Goal: Find specific page/section: Find specific page/section

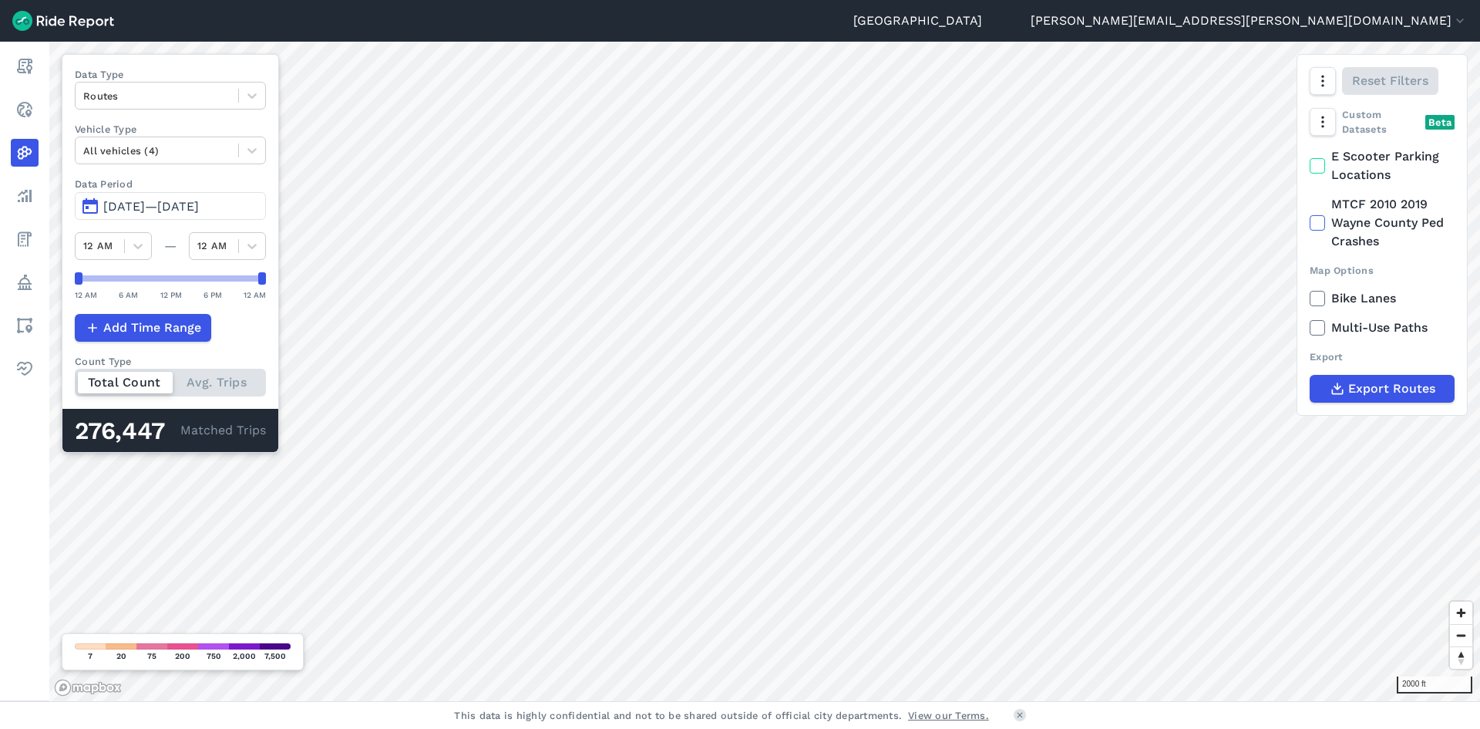
click at [81, 204] on button "[DATE]—[DATE]" at bounding box center [170, 206] width 191 height 28
click at [97, 210] on button "[DATE]—[DATE]" at bounding box center [170, 206] width 191 height 28
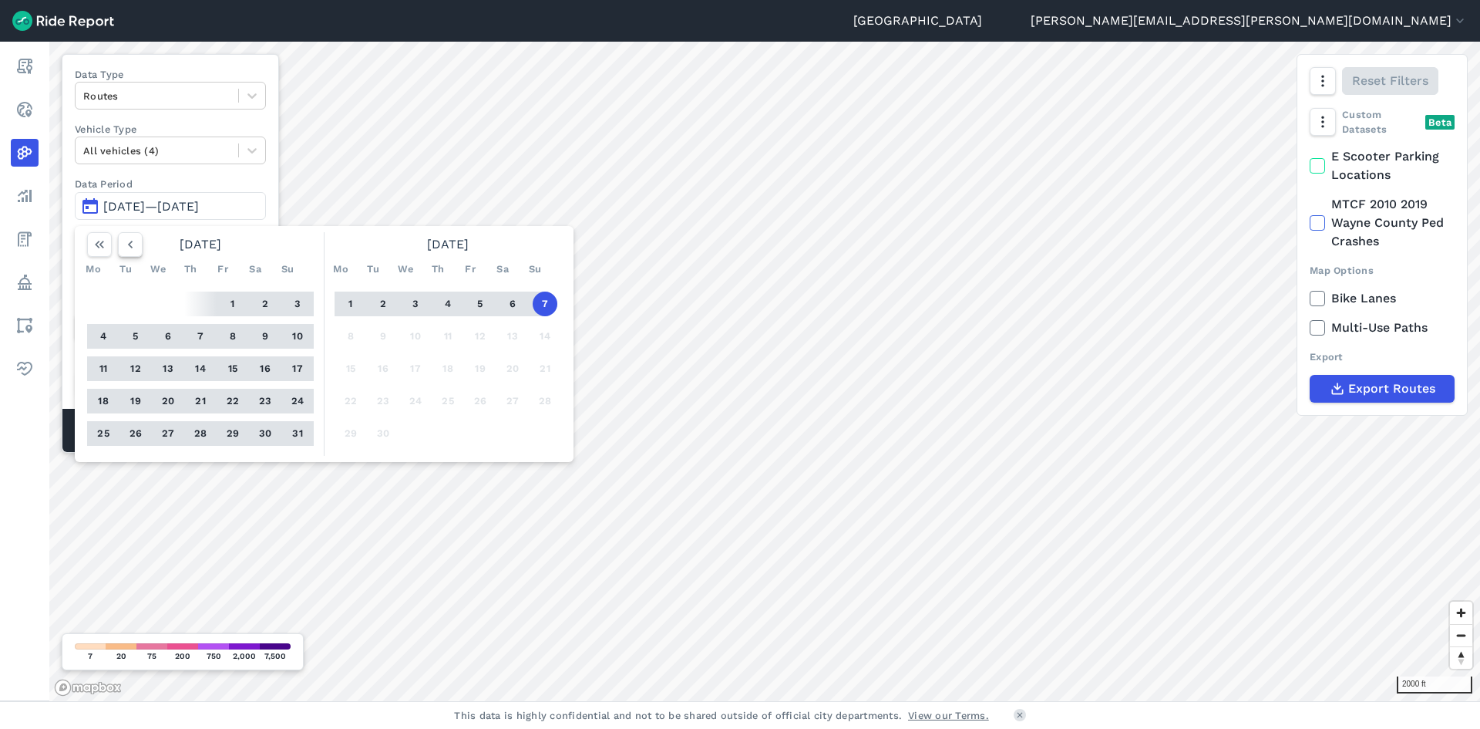
click at [133, 249] on icon "button" at bounding box center [130, 244] width 15 height 15
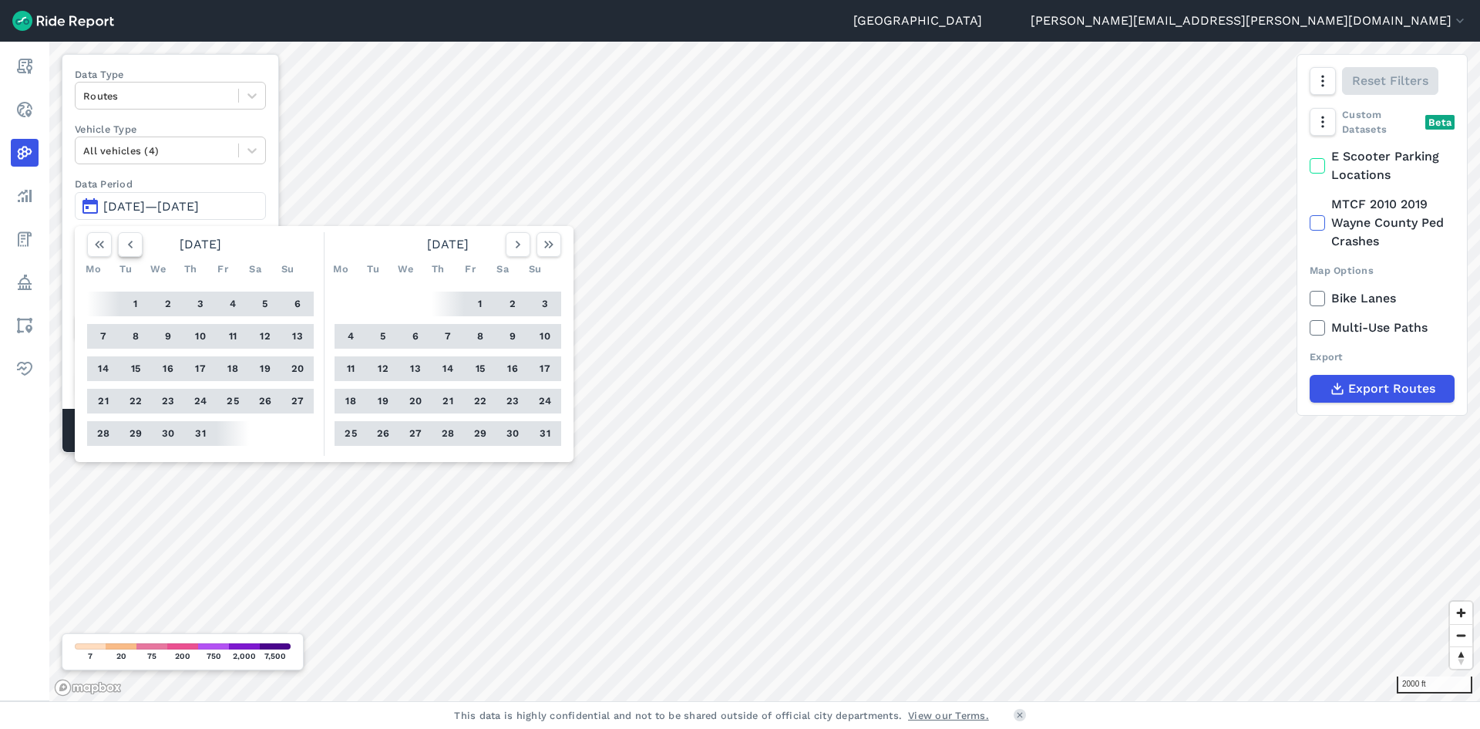
click at [133, 249] on icon "button" at bounding box center [130, 244] width 15 height 15
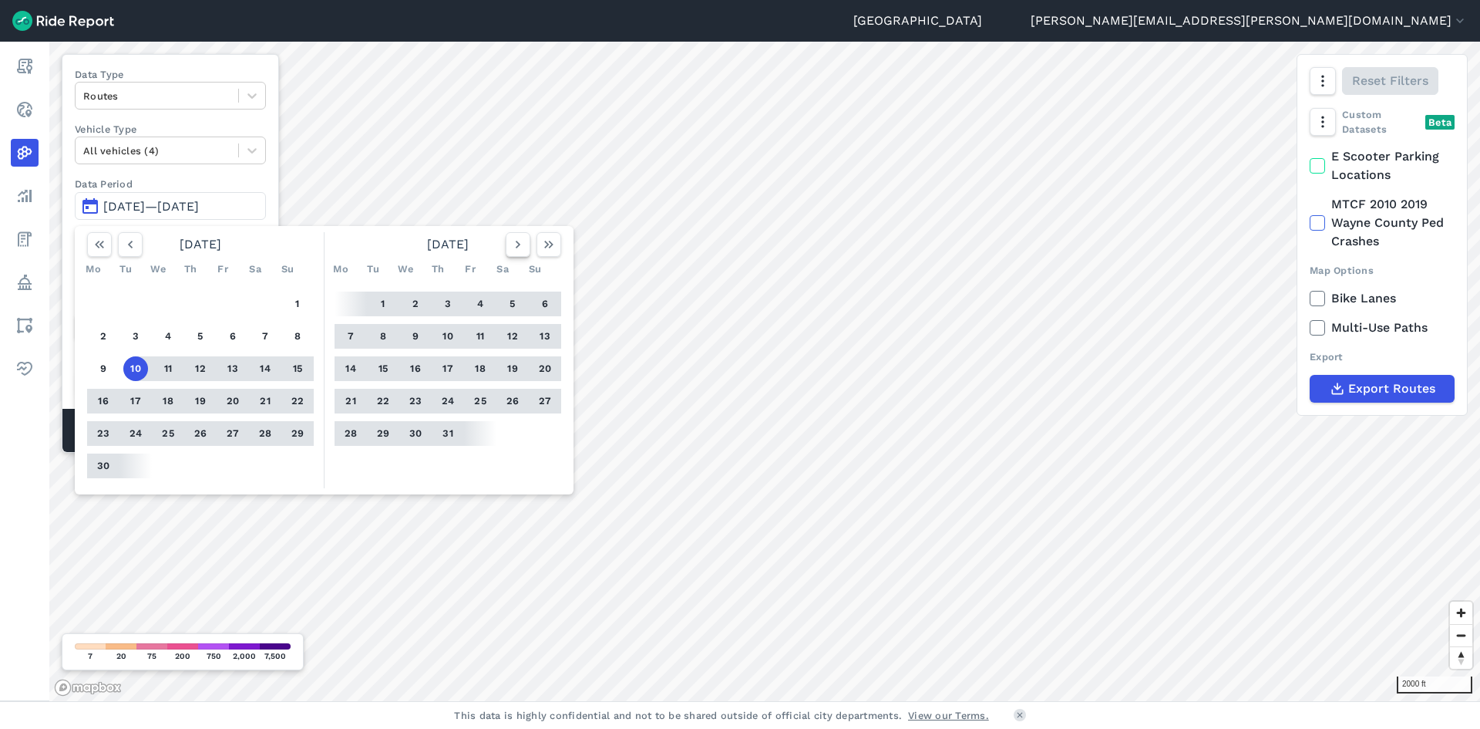
click at [517, 249] on icon "button" at bounding box center [517, 244] width 15 height 15
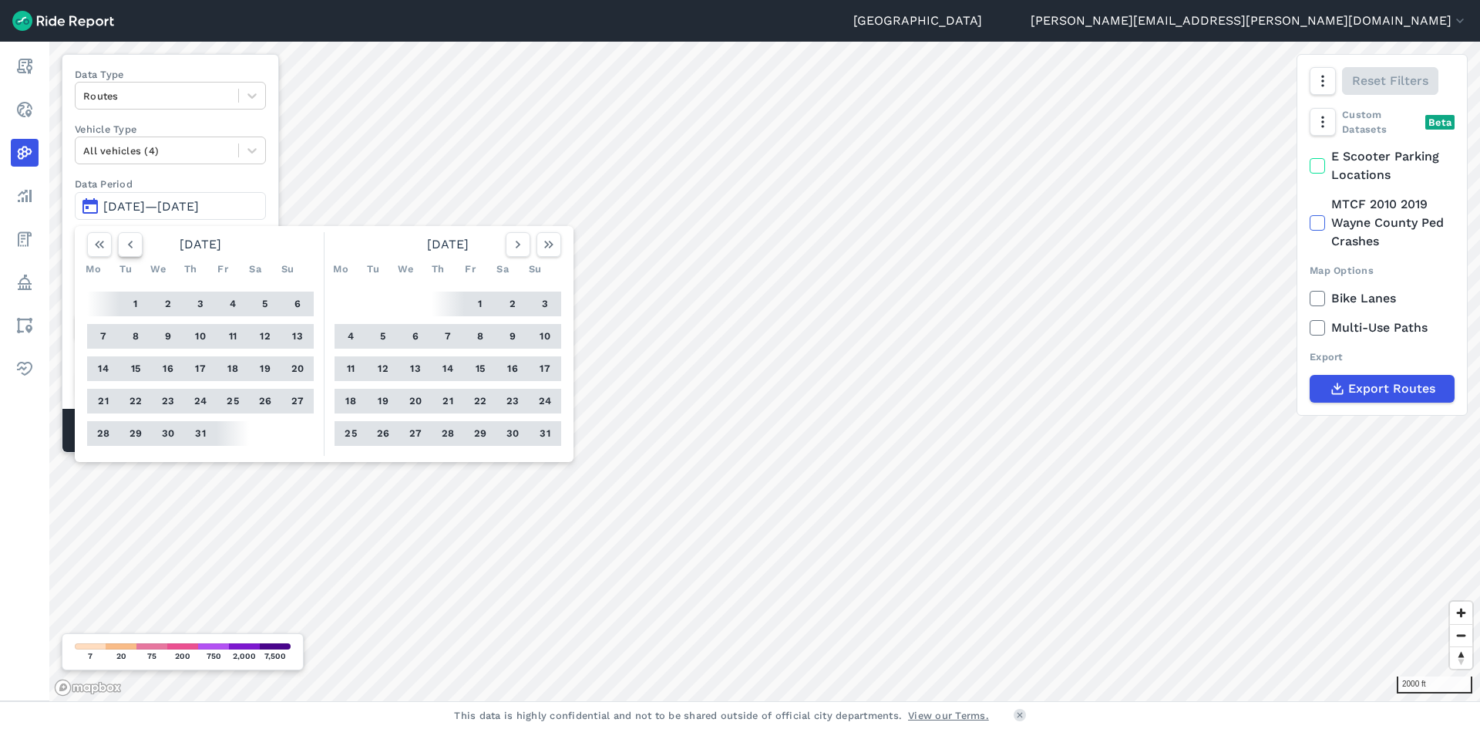
click at [131, 249] on icon "button" at bounding box center [130, 244] width 15 height 15
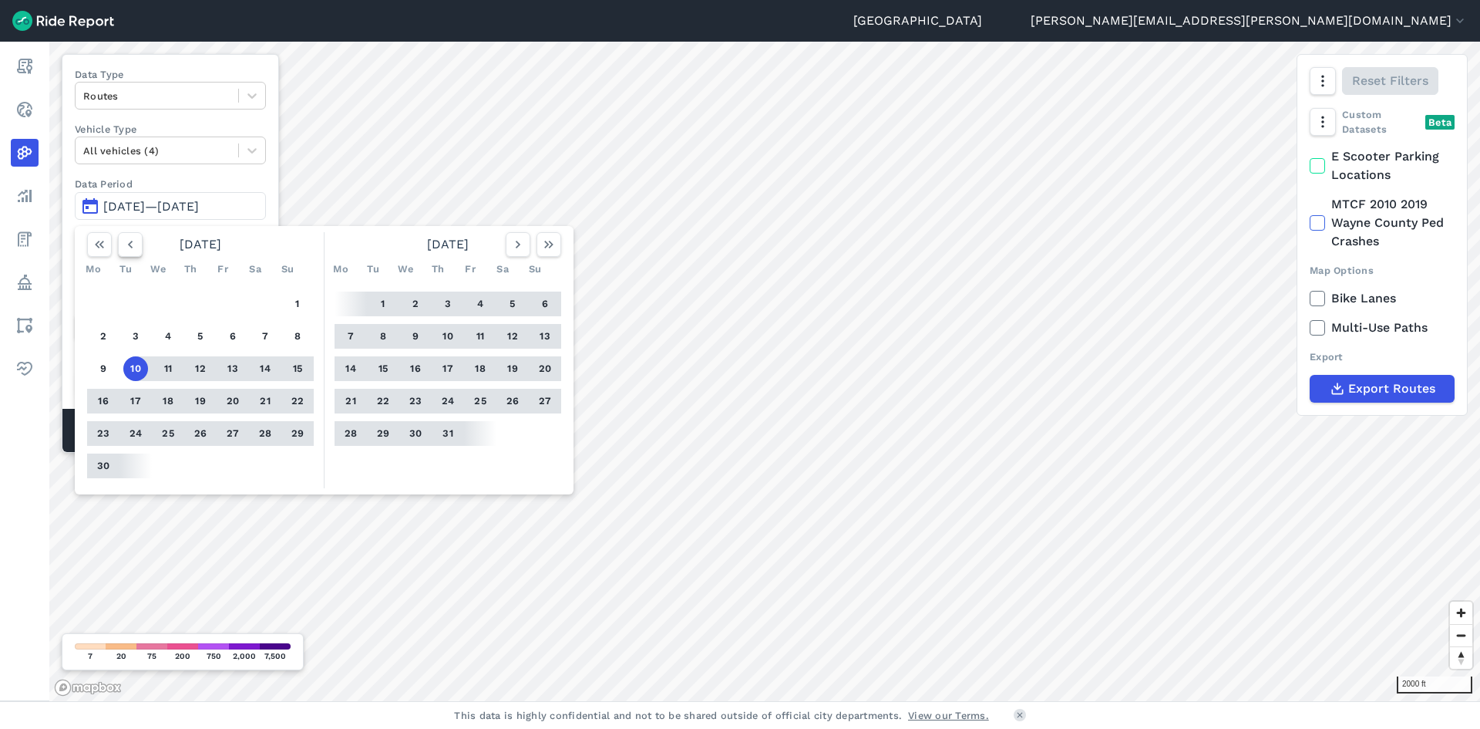
click at [124, 238] on icon "button" at bounding box center [130, 244] width 15 height 15
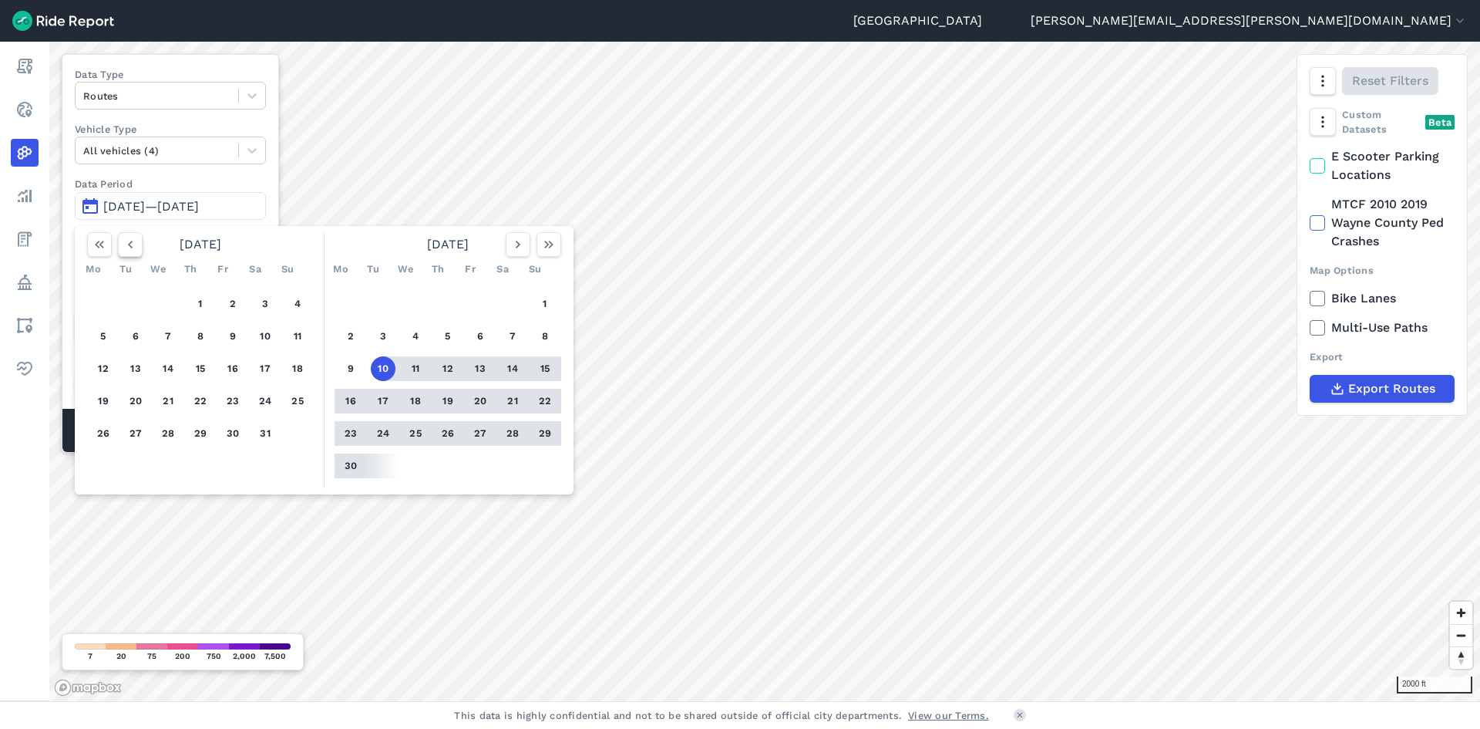
click at [124, 238] on icon "button" at bounding box center [130, 244] width 15 height 15
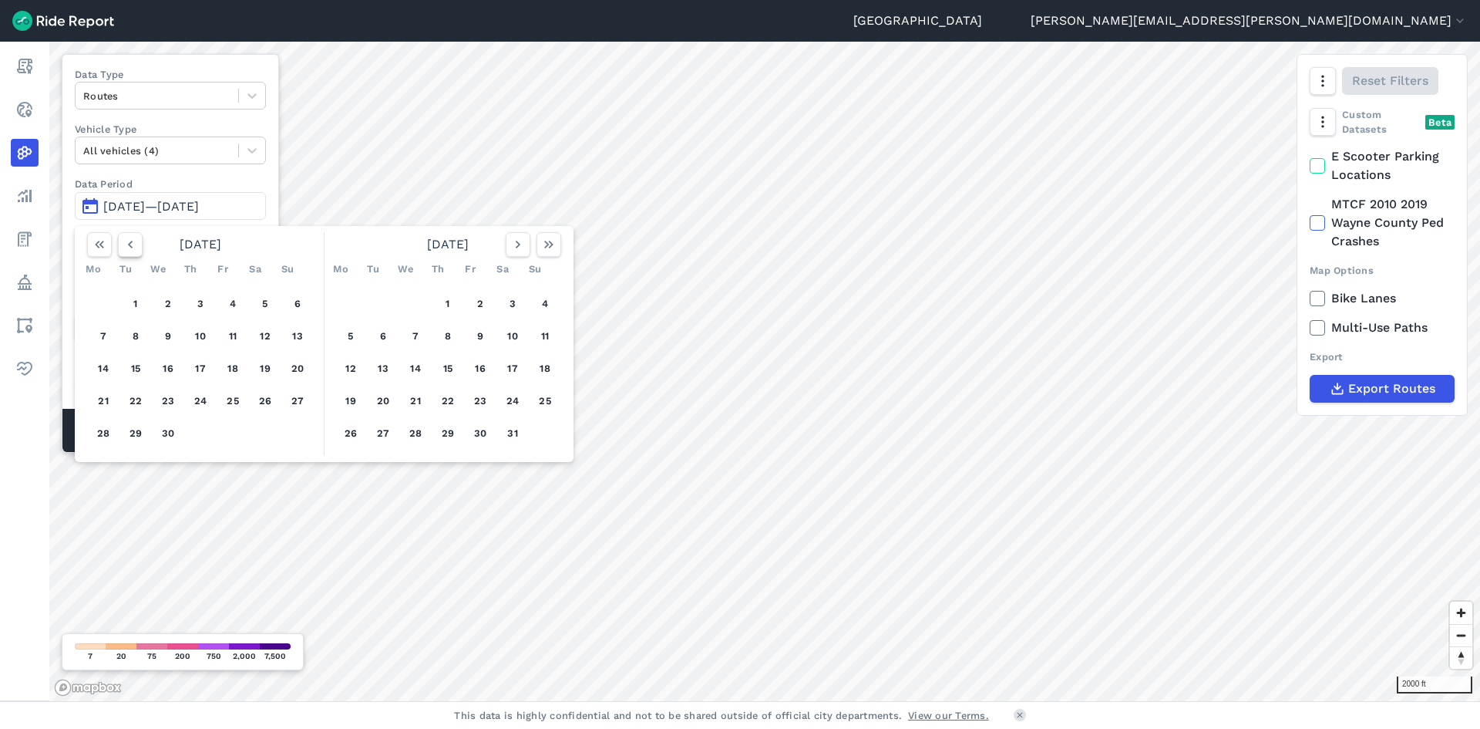
click at [130, 243] on use "button" at bounding box center [130, 245] width 5 height 8
click at [177, 311] on button "1" at bounding box center [168, 303] width 25 height 25
click at [520, 246] on icon "button" at bounding box center [517, 244] width 15 height 15
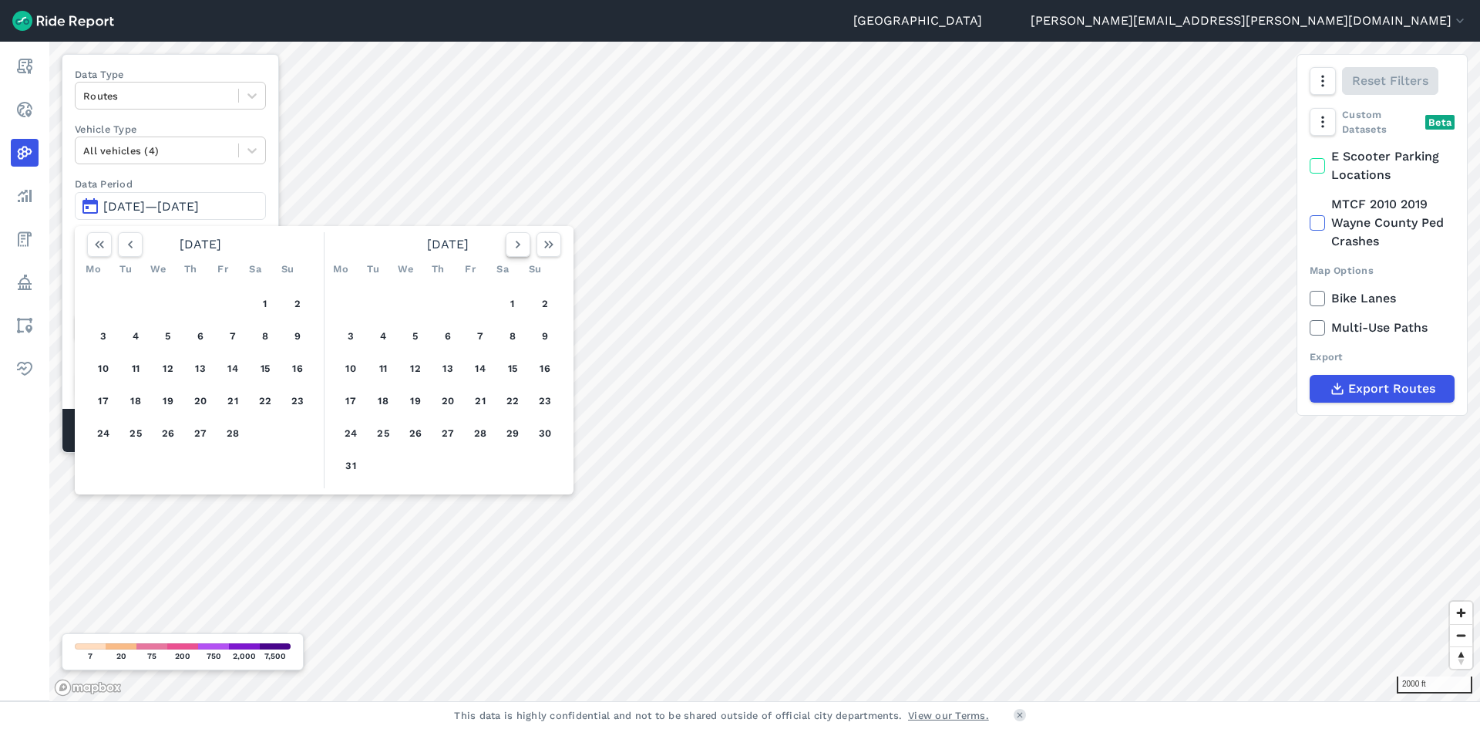
click at [515, 255] on button "button" at bounding box center [518, 244] width 25 height 25
click at [515, 254] on button "button" at bounding box center [518, 244] width 25 height 25
click at [510, 247] on icon "button" at bounding box center [517, 244] width 15 height 15
click at [514, 247] on icon "button" at bounding box center [517, 244] width 15 height 15
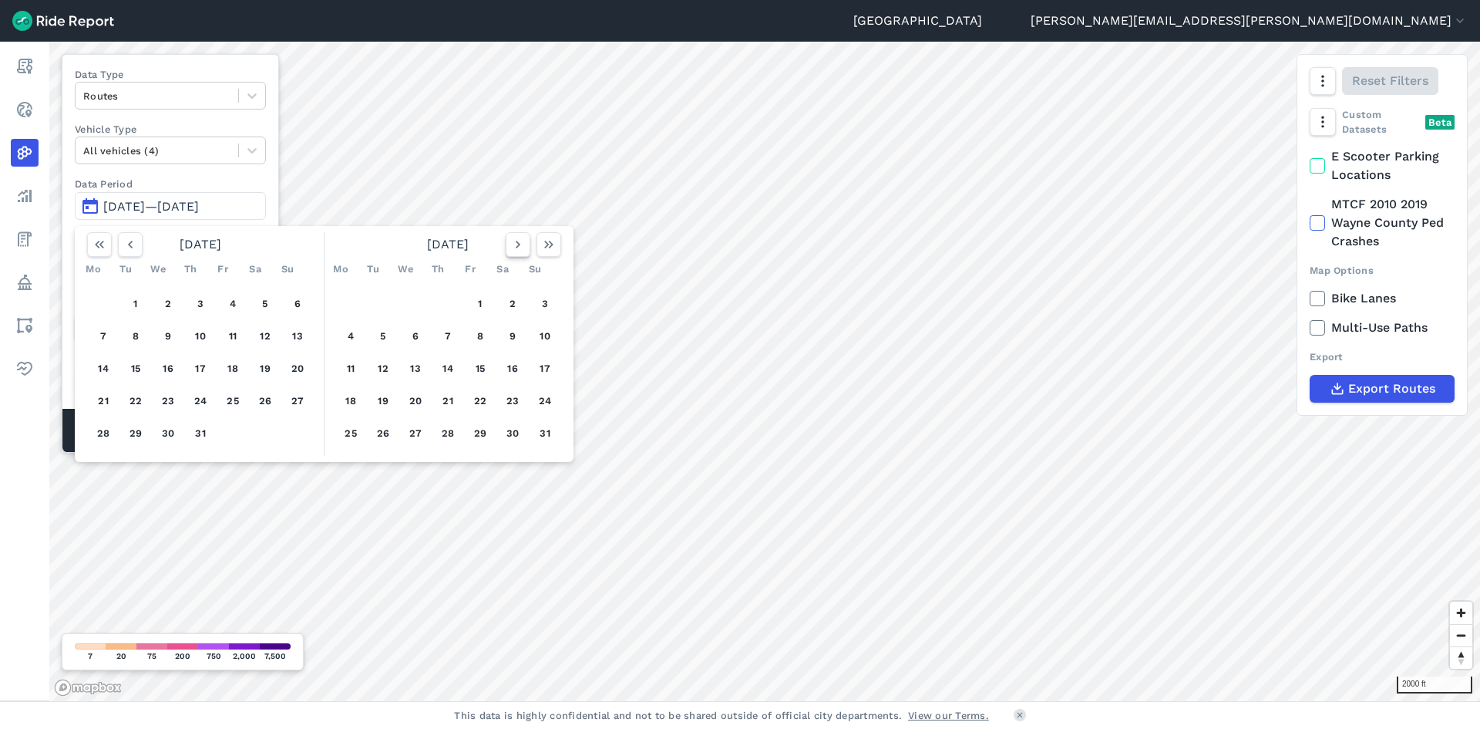
click at [514, 247] on icon "button" at bounding box center [517, 244] width 15 height 15
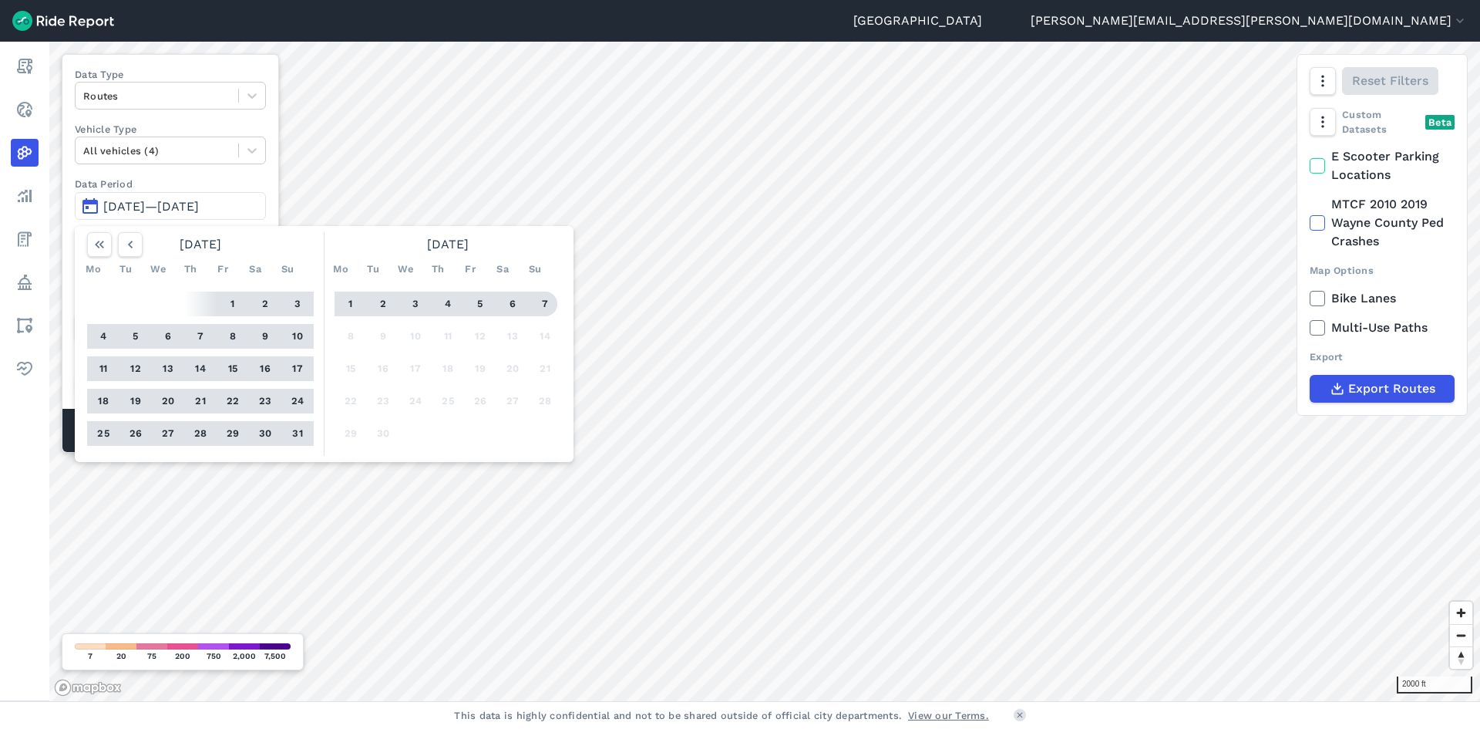
click at [543, 301] on button "7" at bounding box center [545, 303] width 25 height 25
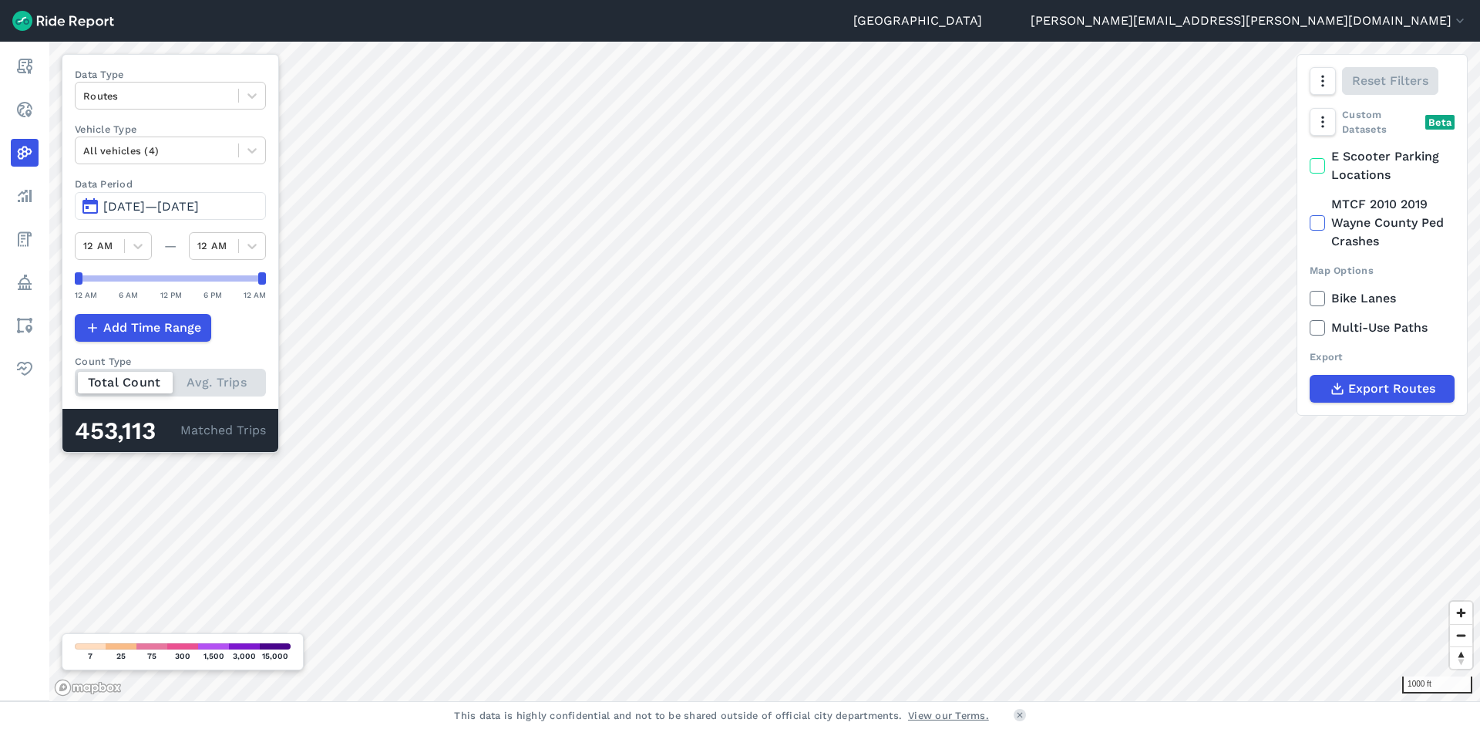
click at [132, 197] on button "[DATE]—[DATE]" at bounding box center [170, 206] width 191 height 28
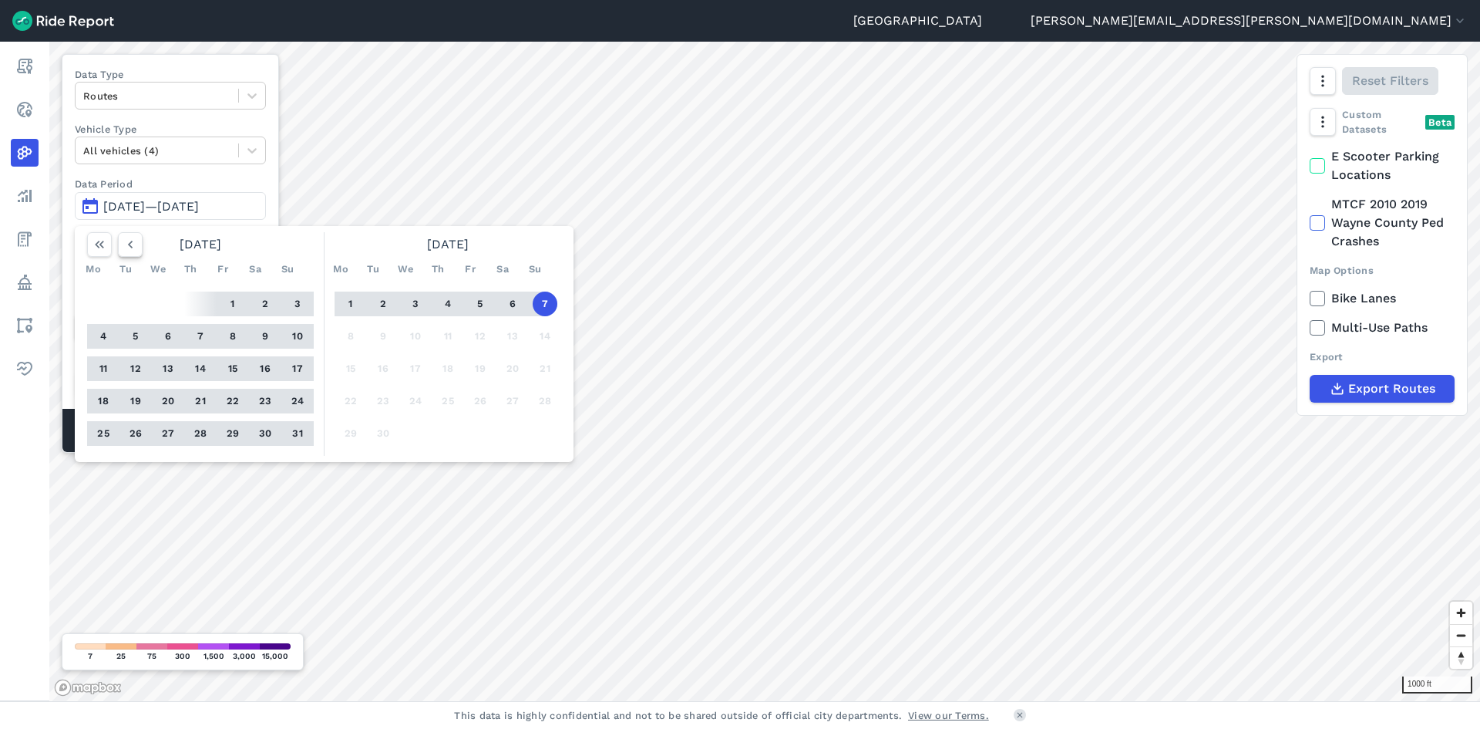
click at [125, 247] on icon "button" at bounding box center [130, 244] width 15 height 15
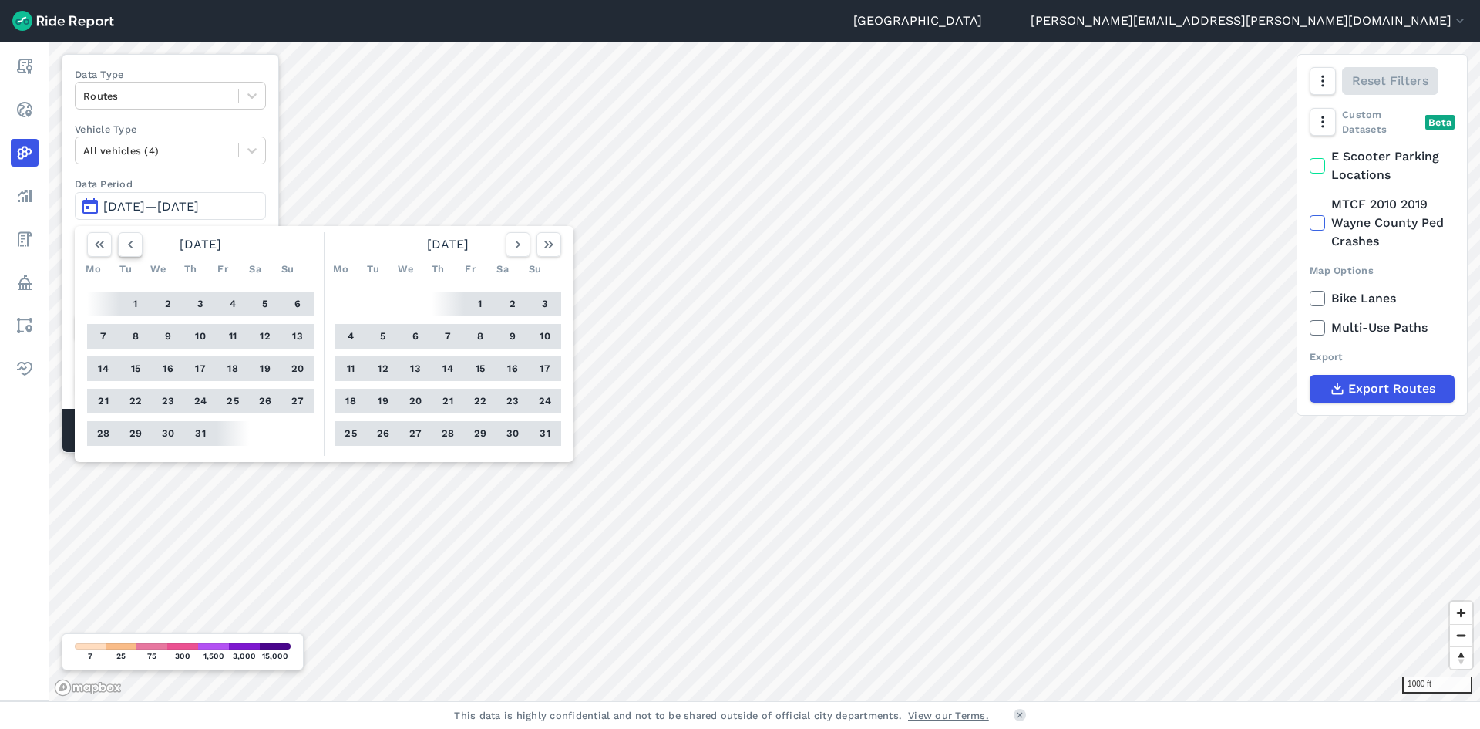
click at [130, 234] on button "button" at bounding box center [130, 244] width 25 height 25
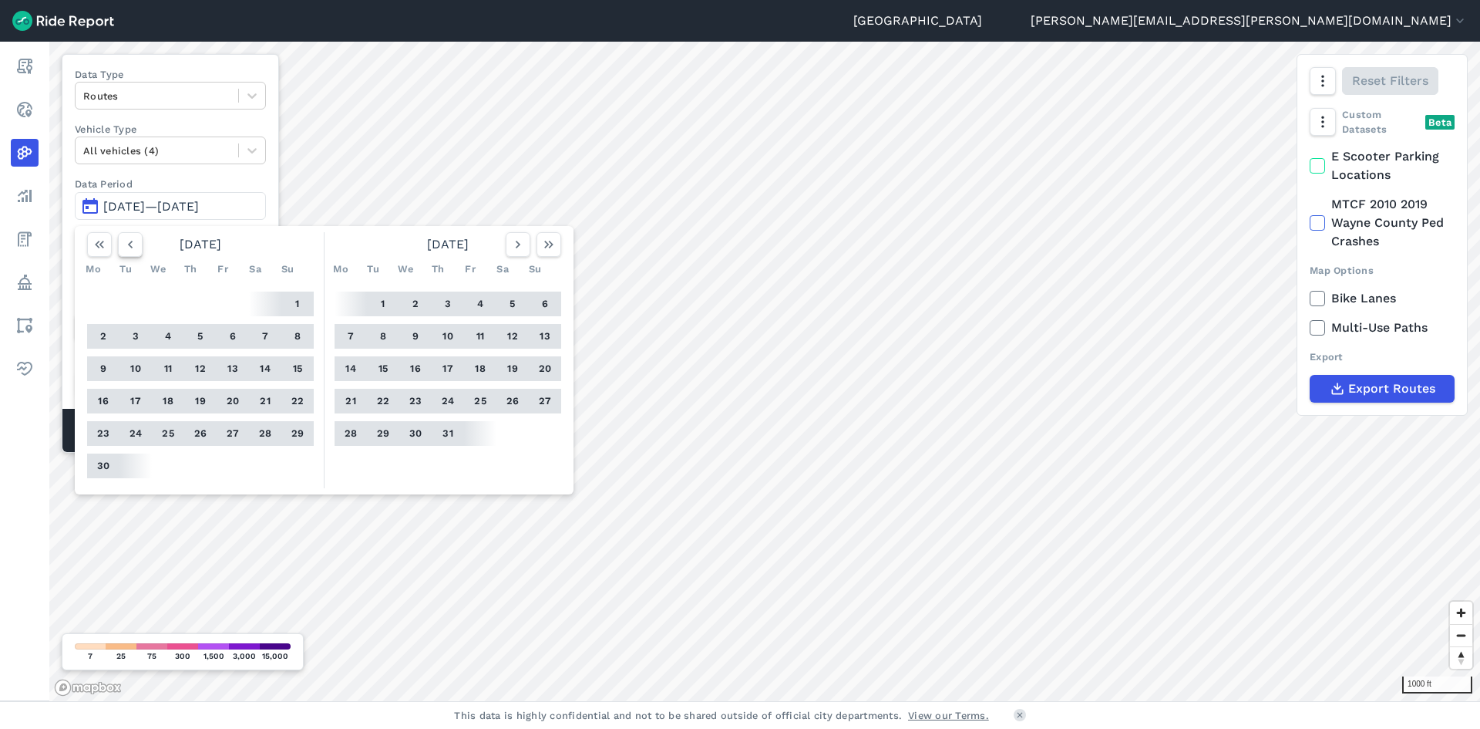
click at [130, 234] on button "button" at bounding box center [130, 244] width 25 height 25
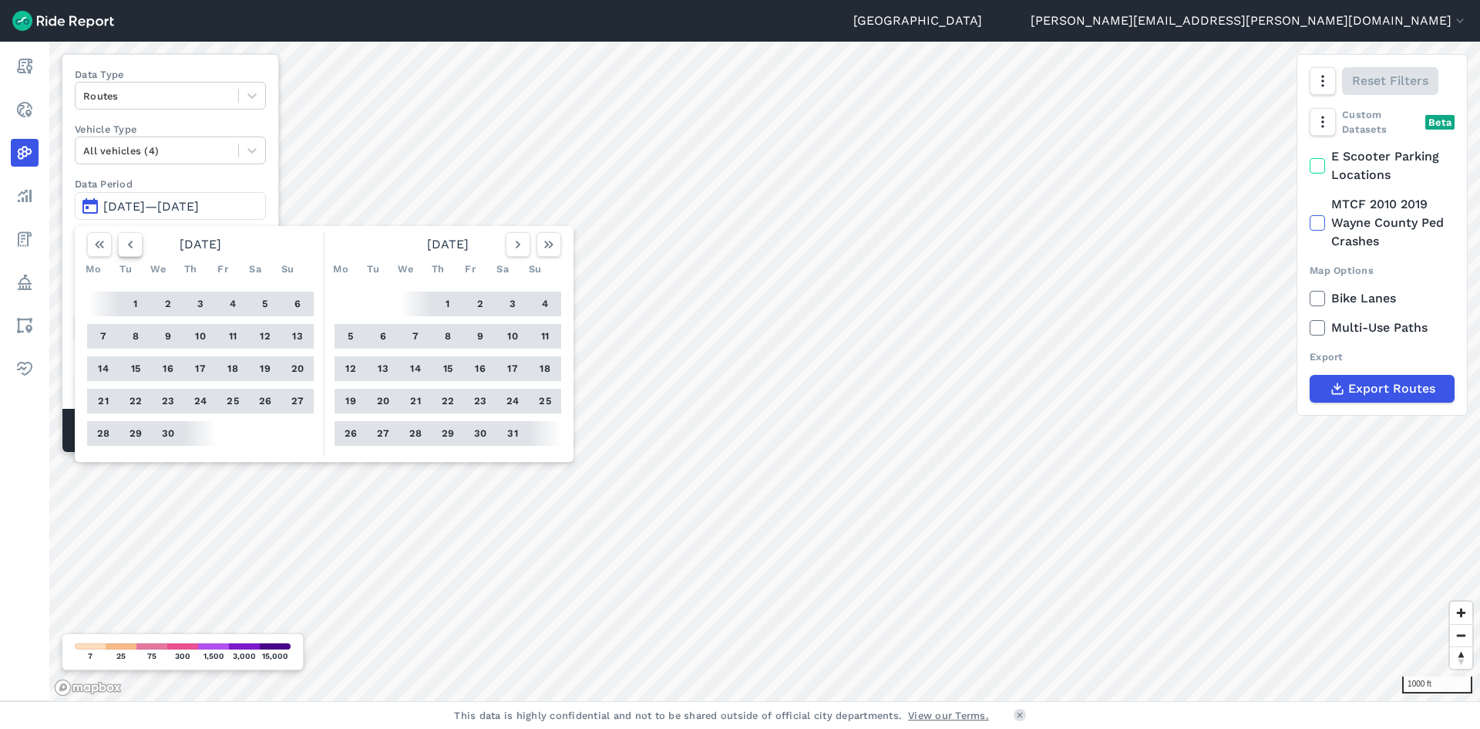
click at [130, 234] on button "button" at bounding box center [130, 244] width 25 height 25
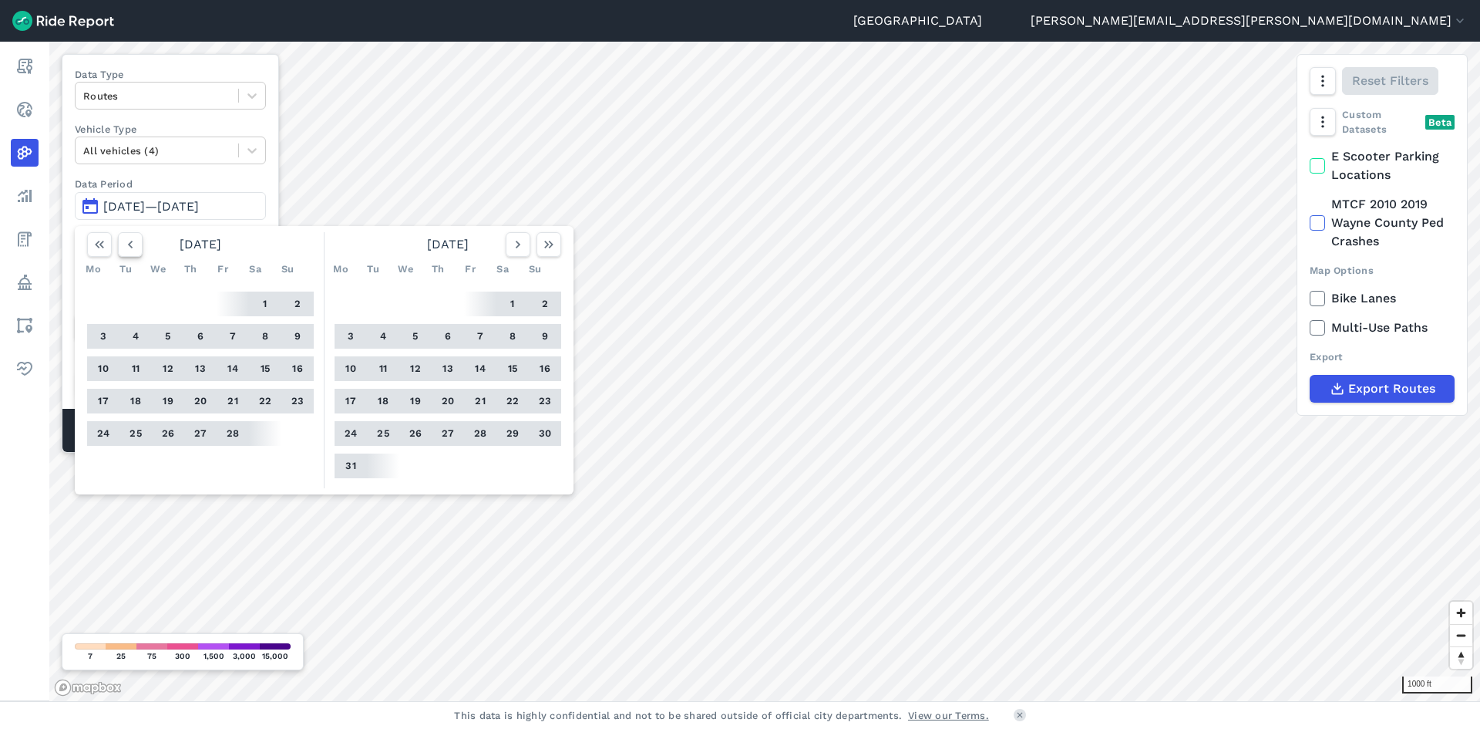
click at [130, 234] on button "button" at bounding box center [130, 244] width 25 height 25
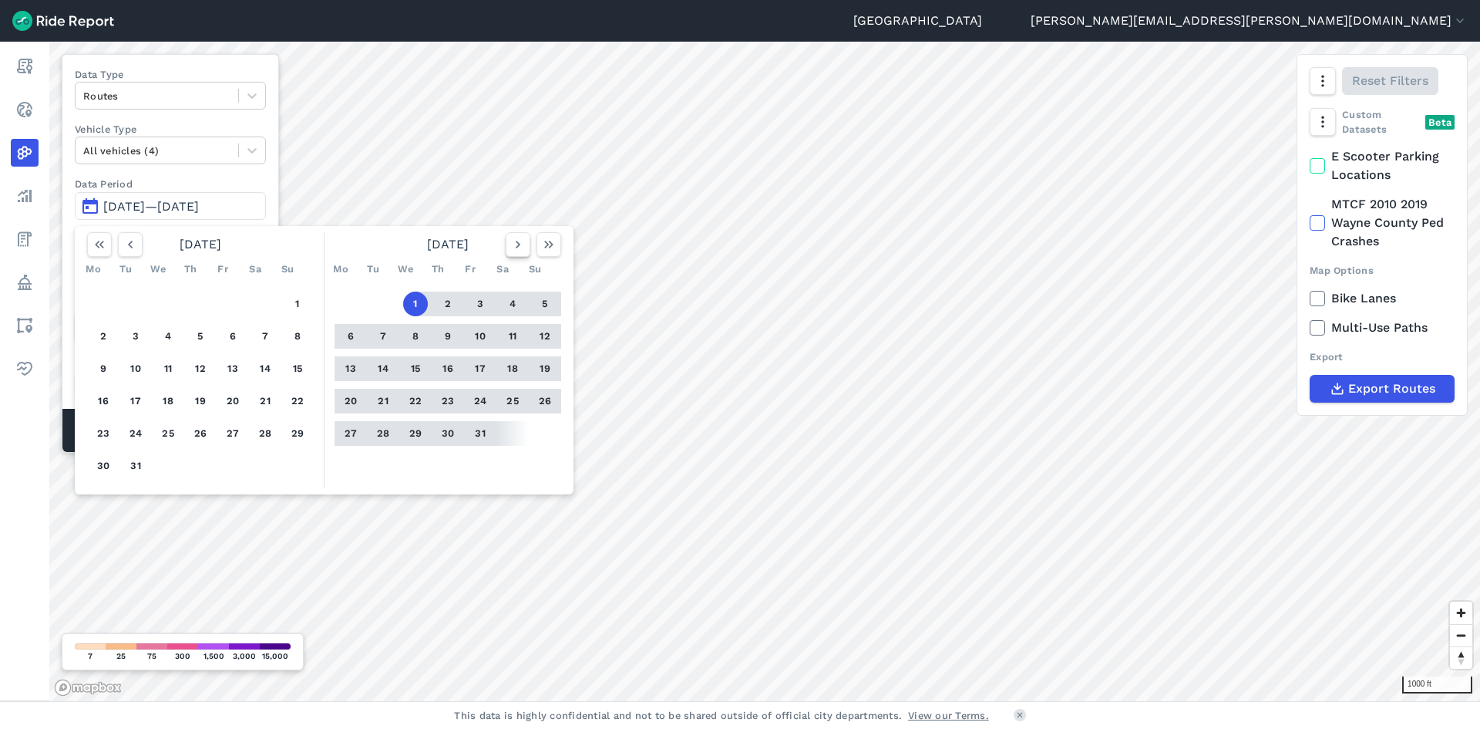
click at [516, 241] on icon "button" at bounding box center [517, 244] width 15 height 15
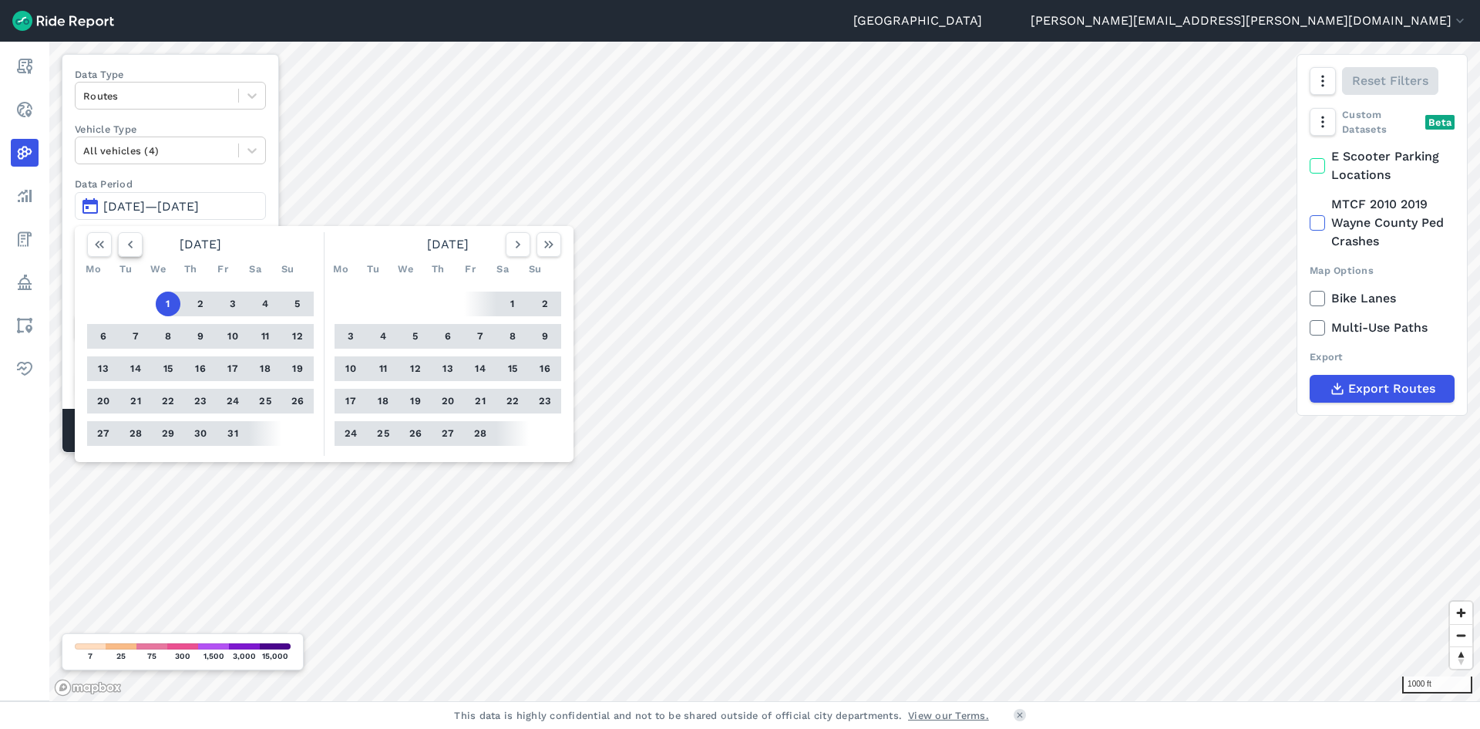
click at [126, 253] on button "button" at bounding box center [130, 244] width 25 height 25
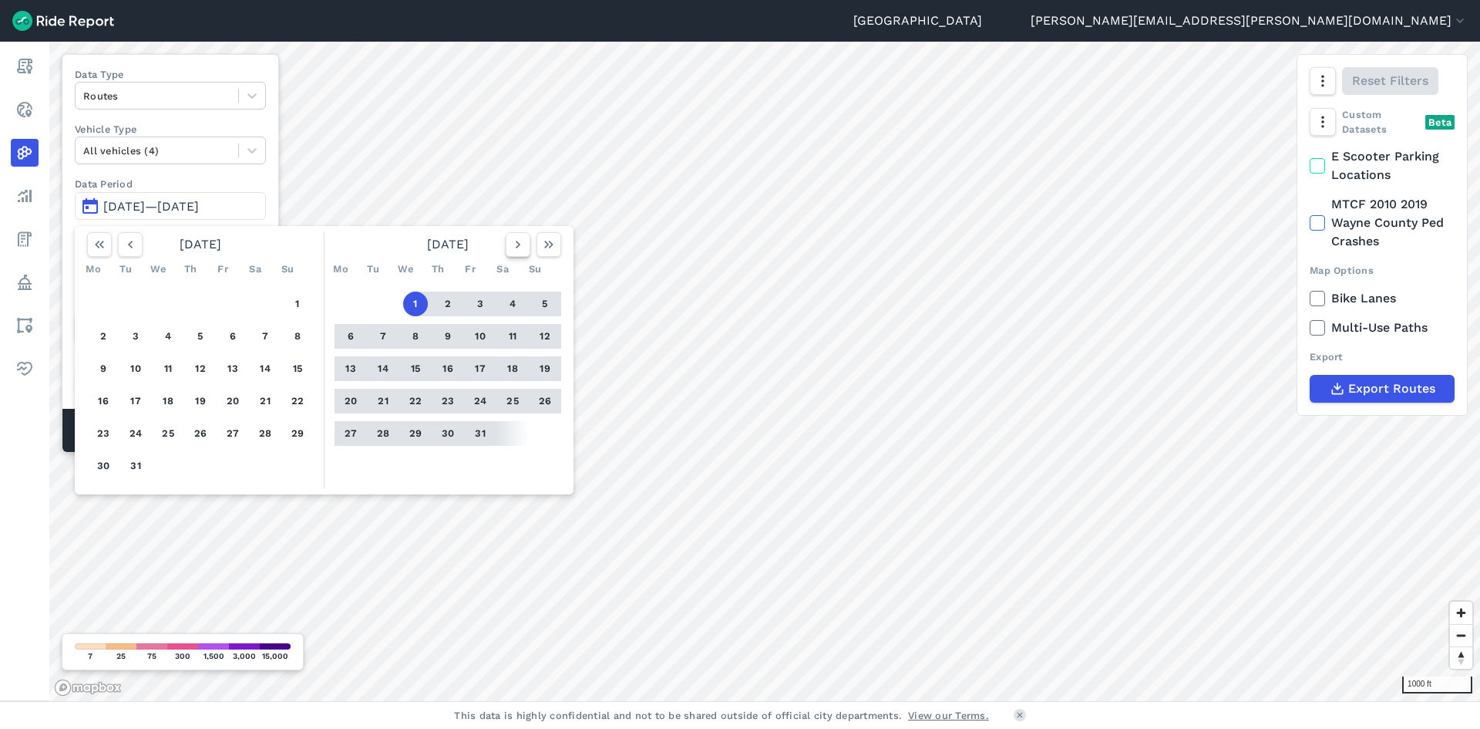
click at [512, 251] on icon "button" at bounding box center [517, 244] width 15 height 15
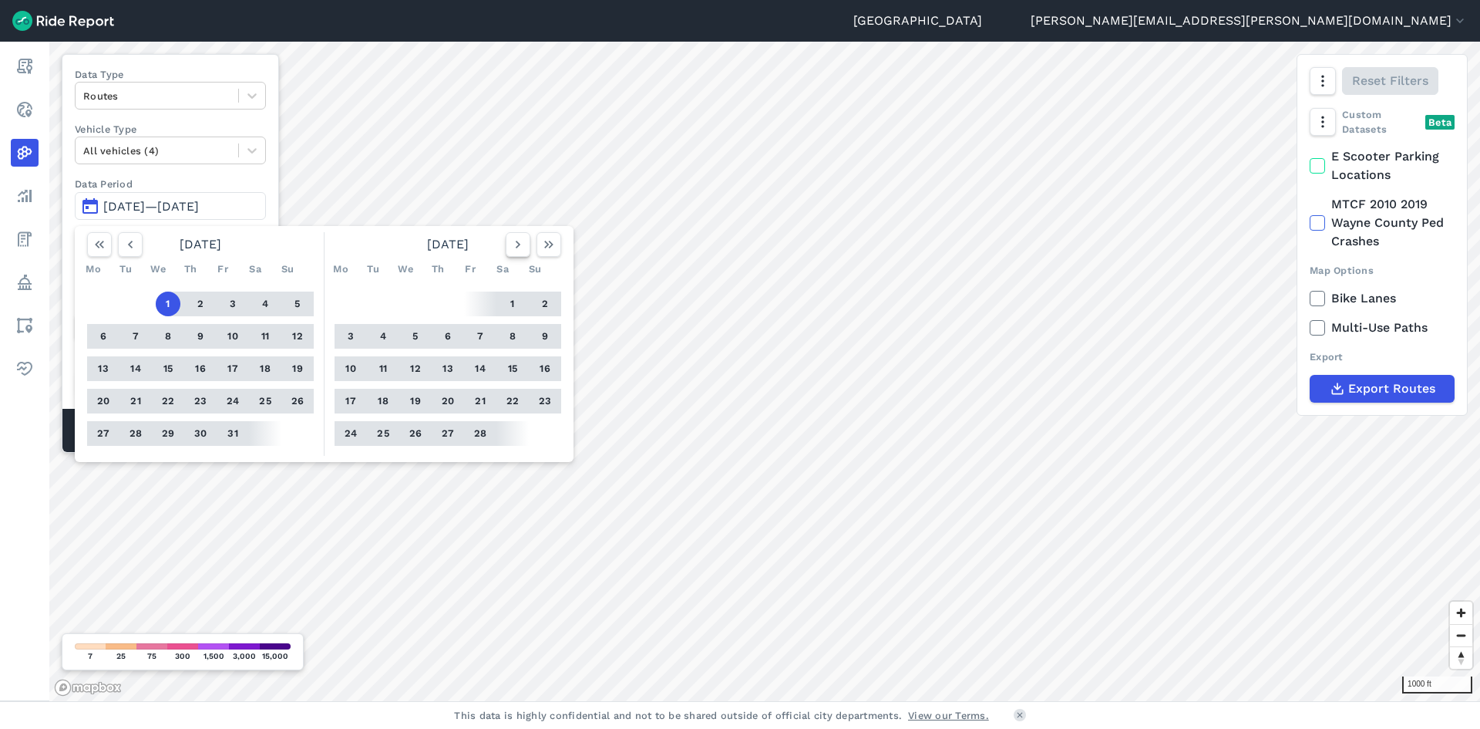
click at [507, 254] on button "button" at bounding box center [518, 244] width 25 height 25
click at [133, 256] on button "button" at bounding box center [130, 244] width 25 height 25
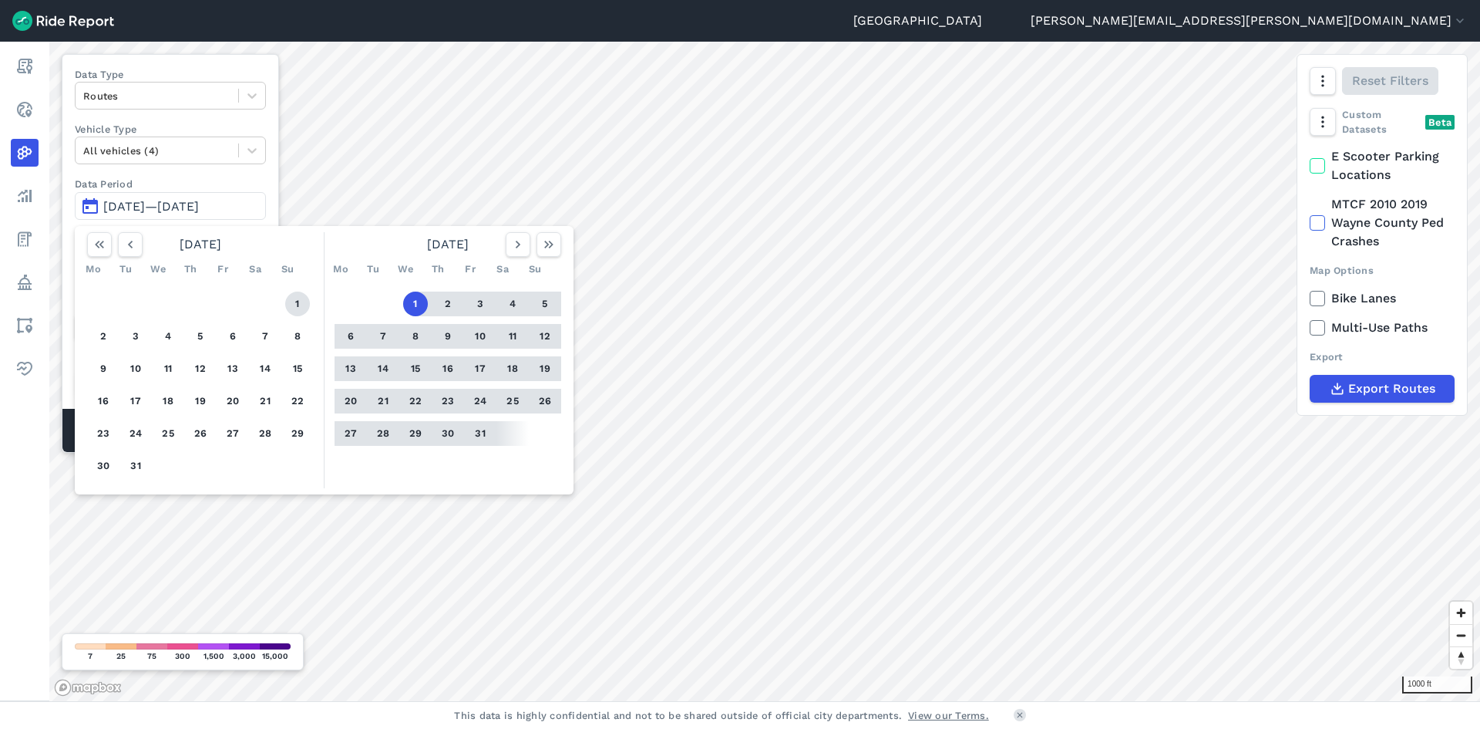
click at [302, 305] on button "1" at bounding box center [297, 303] width 25 height 25
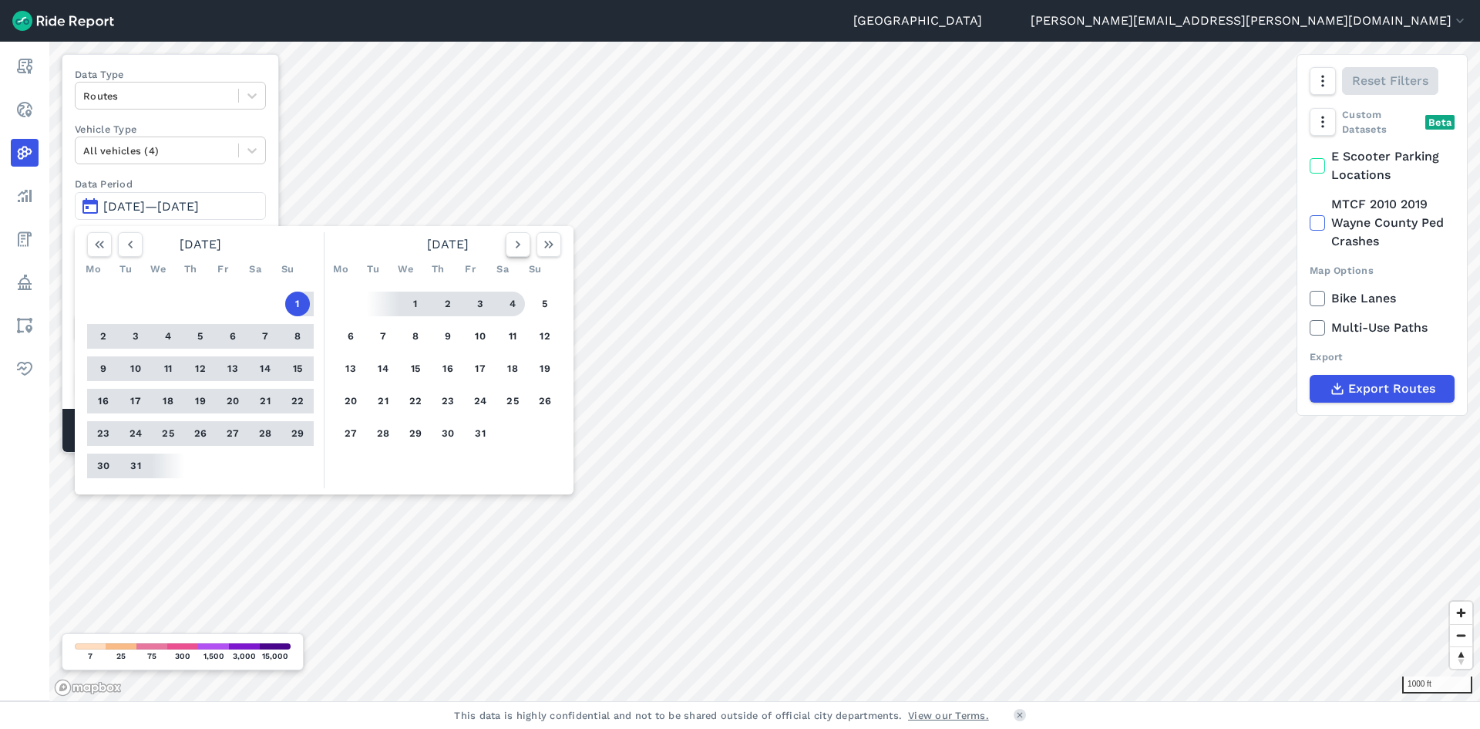
click at [518, 248] on icon "button" at bounding box center [517, 244] width 15 height 15
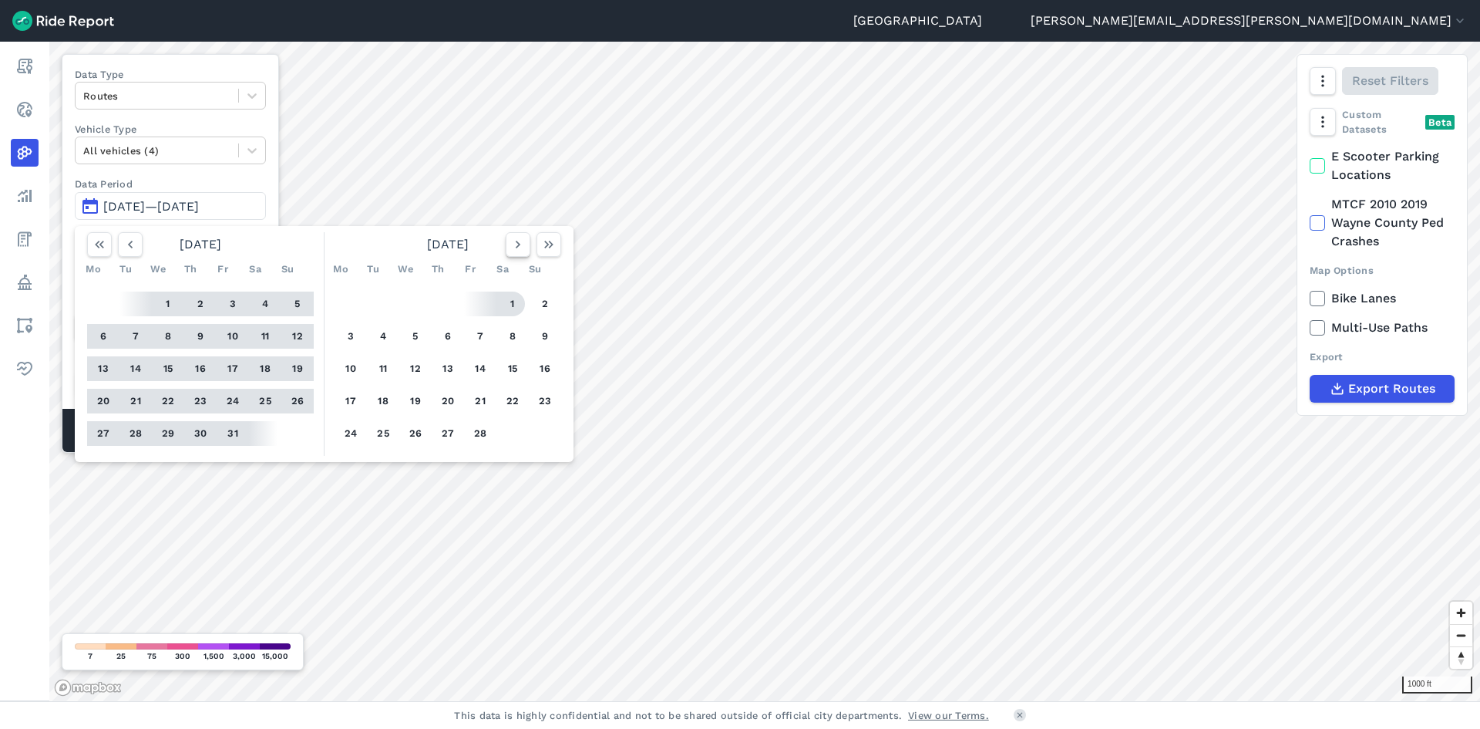
click at [524, 249] on icon "button" at bounding box center [517, 244] width 15 height 15
click at [235, 441] on button "28" at bounding box center [232, 433] width 25 height 25
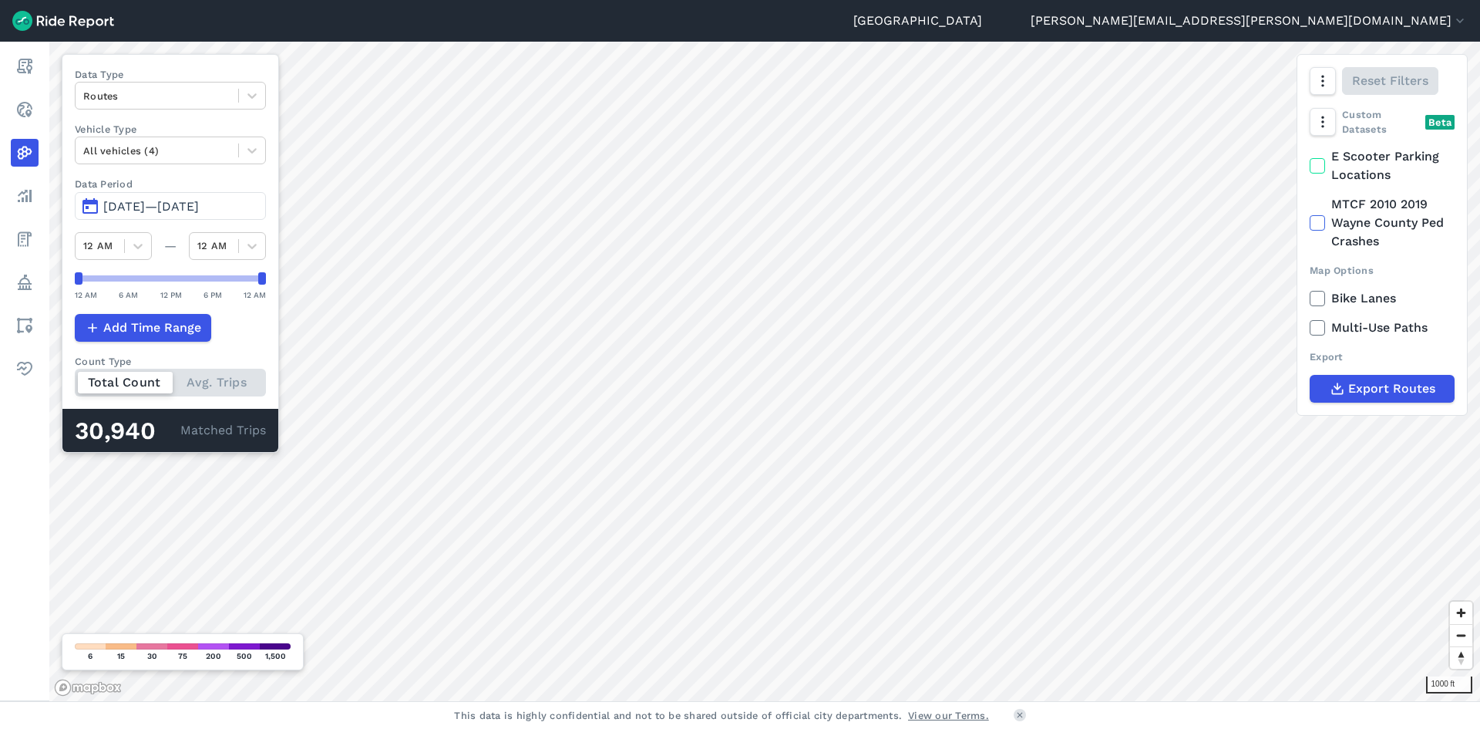
click at [133, 207] on span "[DATE]—[DATE]" at bounding box center [151, 206] width 96 height 15
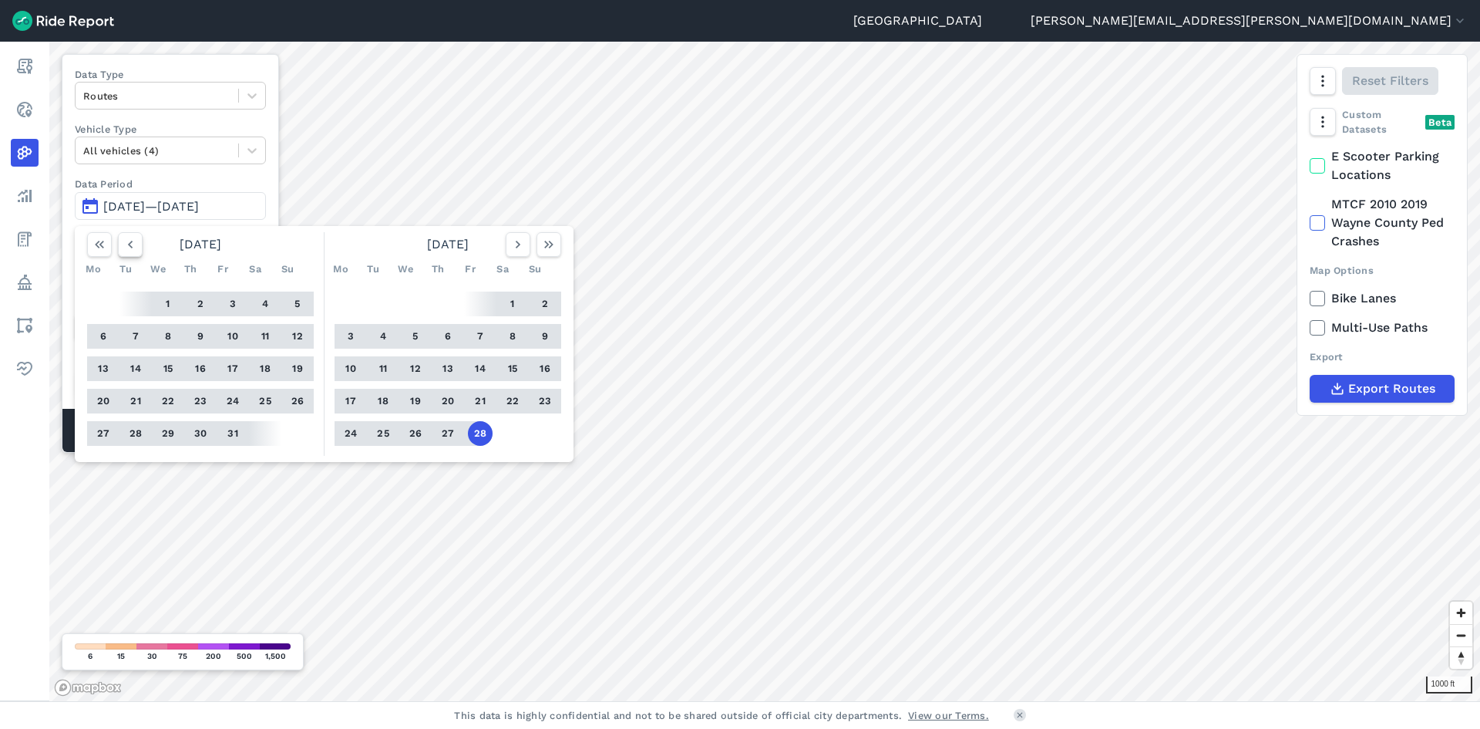
click at [127, 246] on icon "button" at bounding box center [130, 244] width 15 height 15
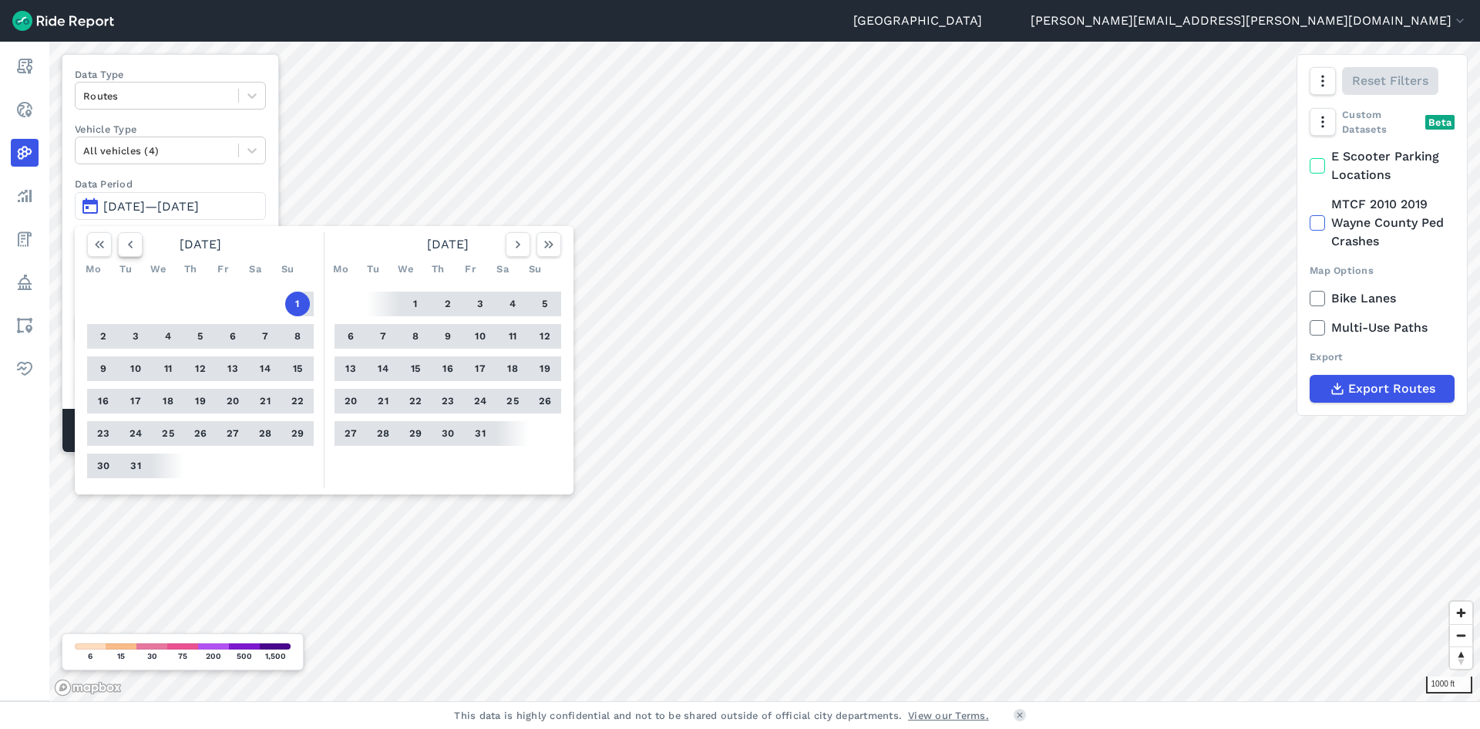
click at [127, 246] on icon "button" at bounding box center [130, 244] width 15 height 15
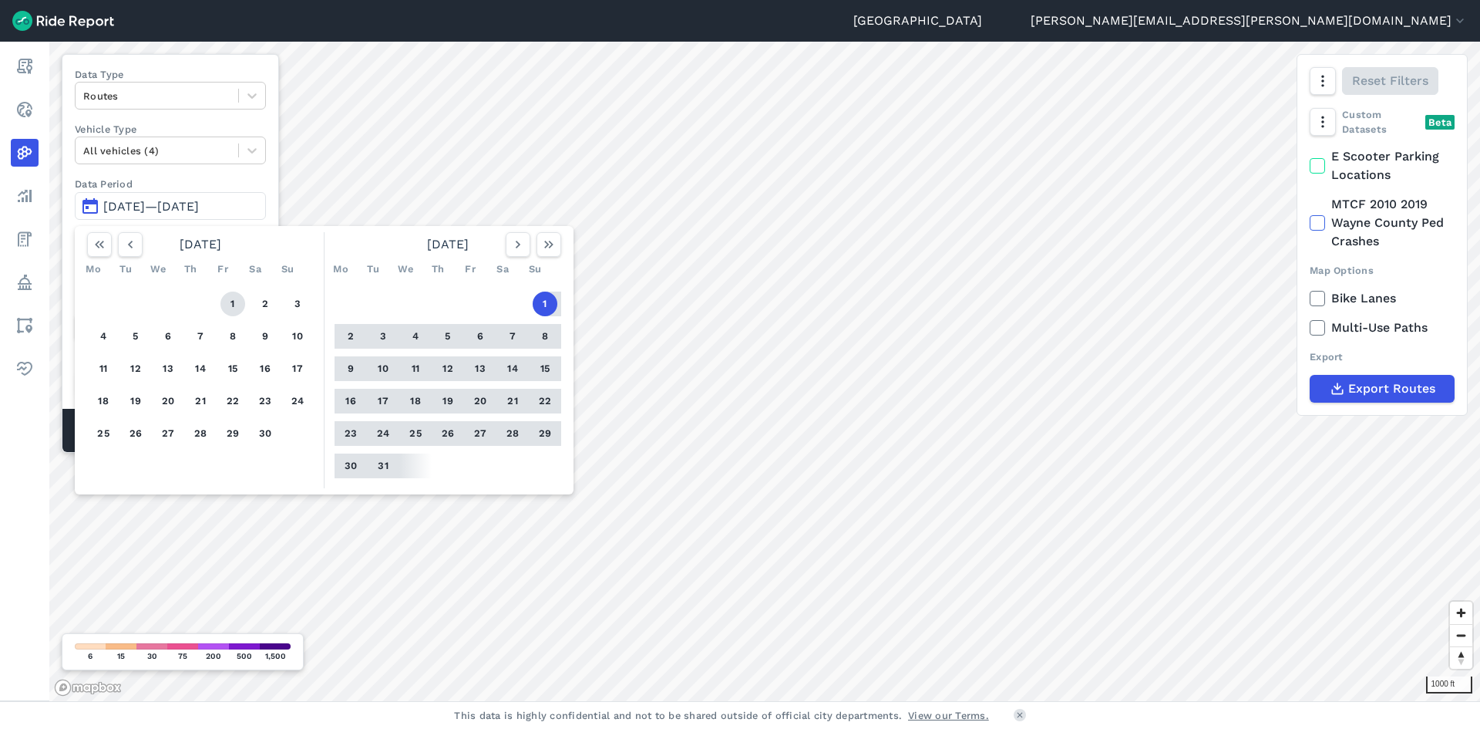
click at [231, 306] on button "1" at bounding box center [232, 303] width 25 height 25
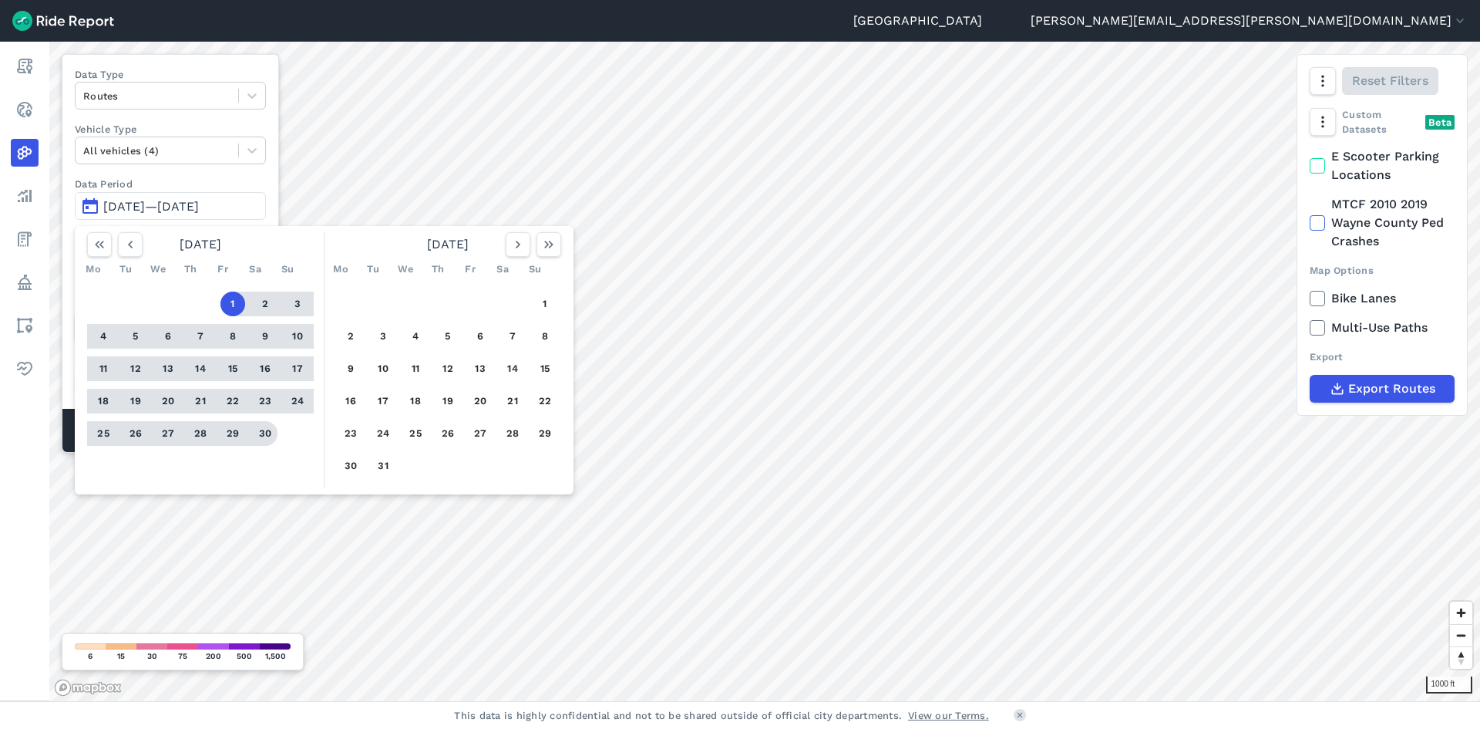
click at [261, 432] on button "30" at bounding box center [265, 433] width 25 height 25
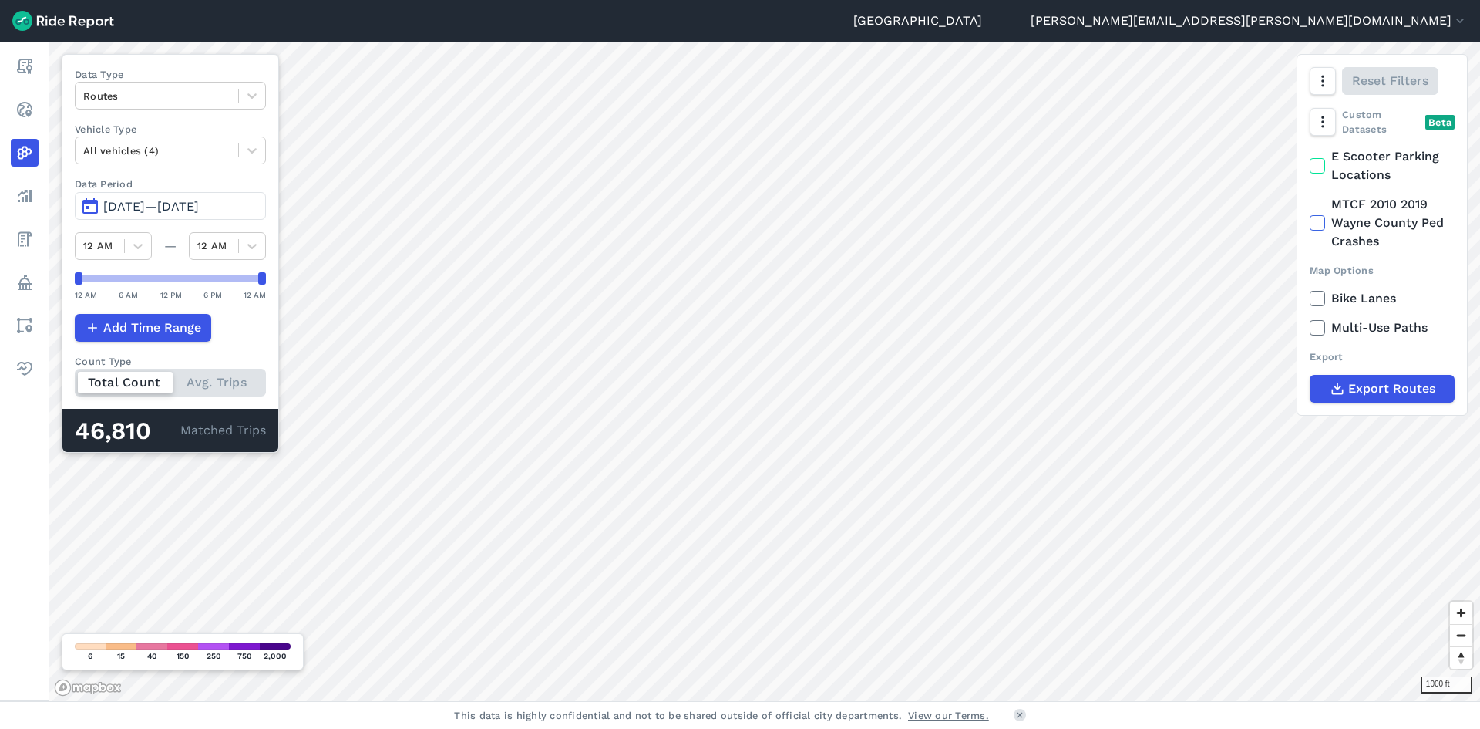
click at [199, 202] on span "[DATE]—[DATE]" at bounding box center [151, 206] width 96 height 15
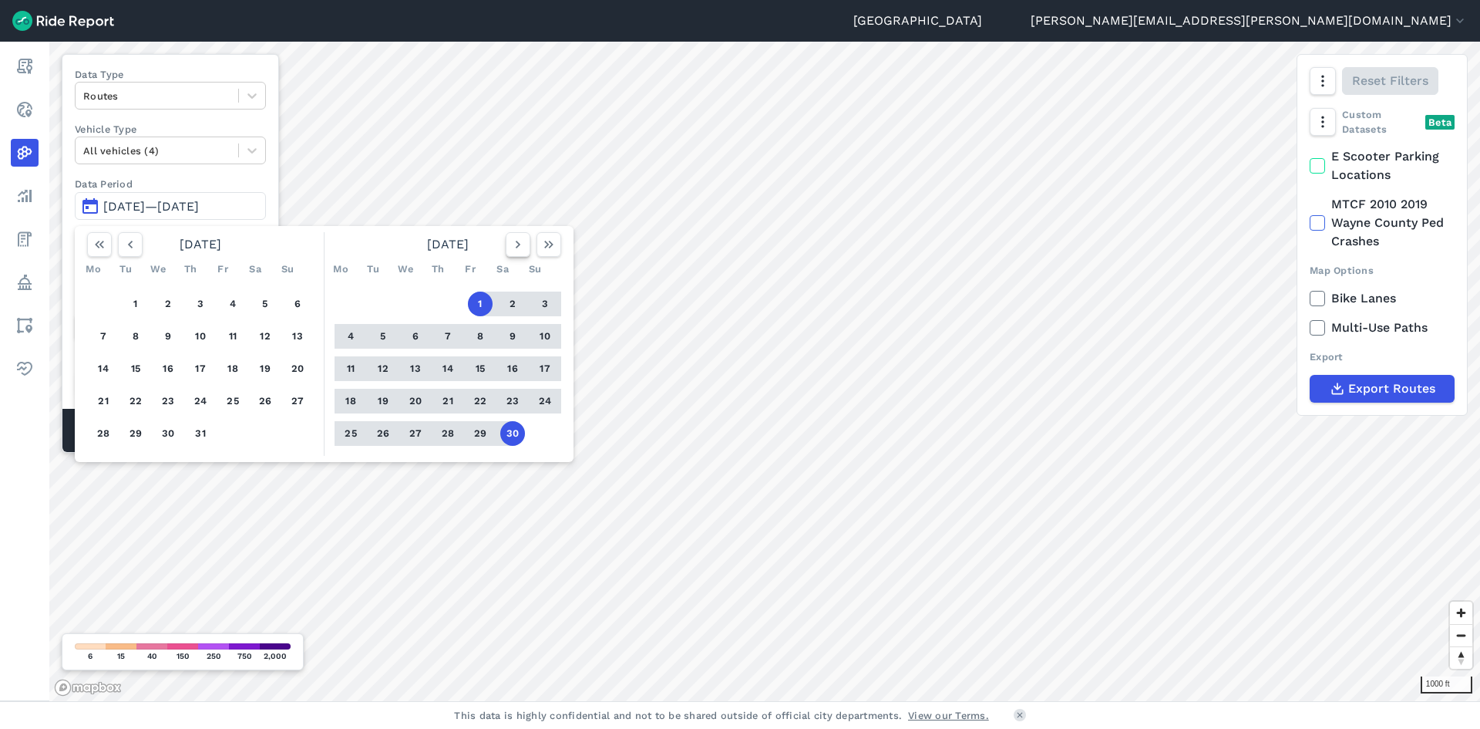
click at [523, 242] on icon "button" at bounding box center [517, 244] width 15 height 15
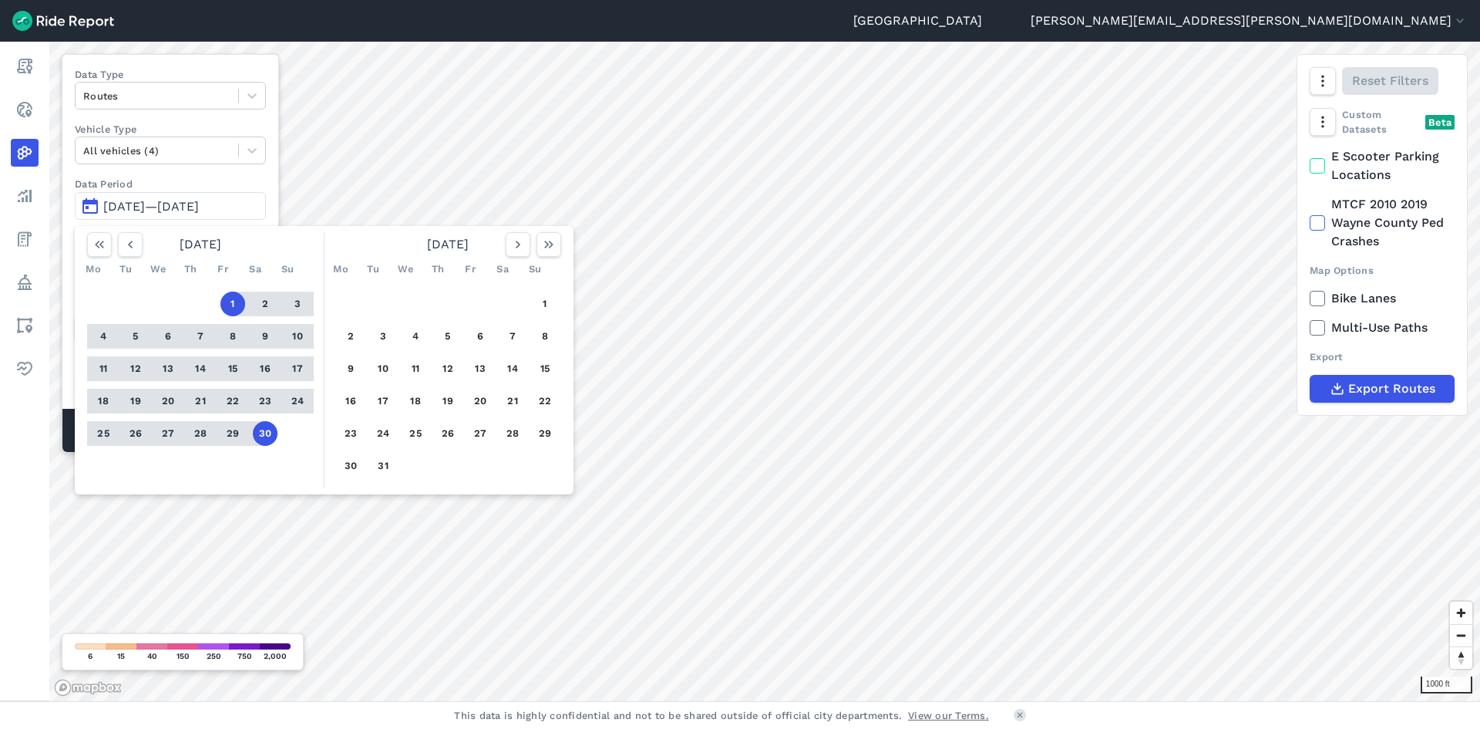
click at [562, 299] on div "1 2 3 4 5 6 7 8 9 10 11 12 13 14 15 16 17 18 19 20 21 22 23 24 25 26 27 28 29 3…" at bounding box center [447, 384] width 239 height 207
click at [550, 302] on button "1" at bounding box center [545, 303] width 25 height 25
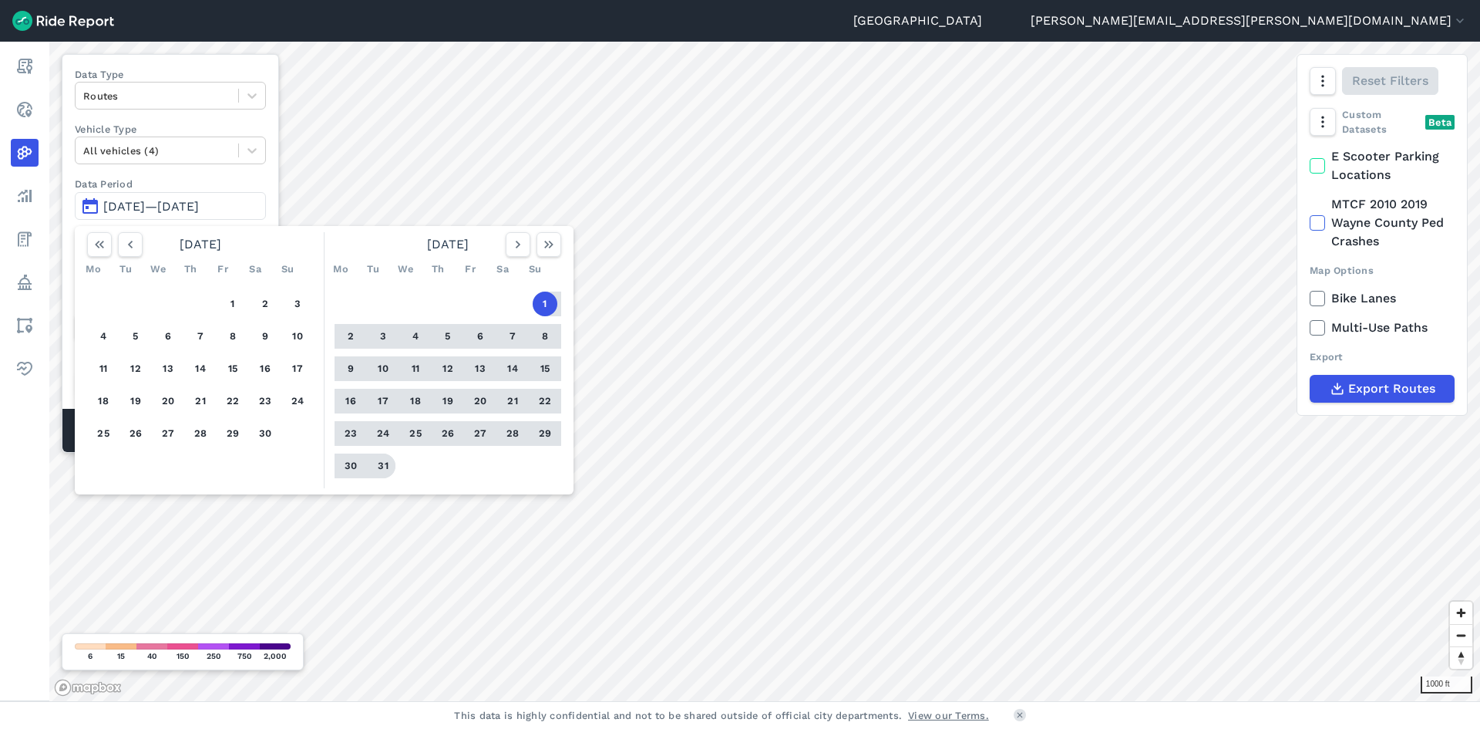
click at [378, 467] on button "31" at bounding box center [383, 465] width 25 height 25
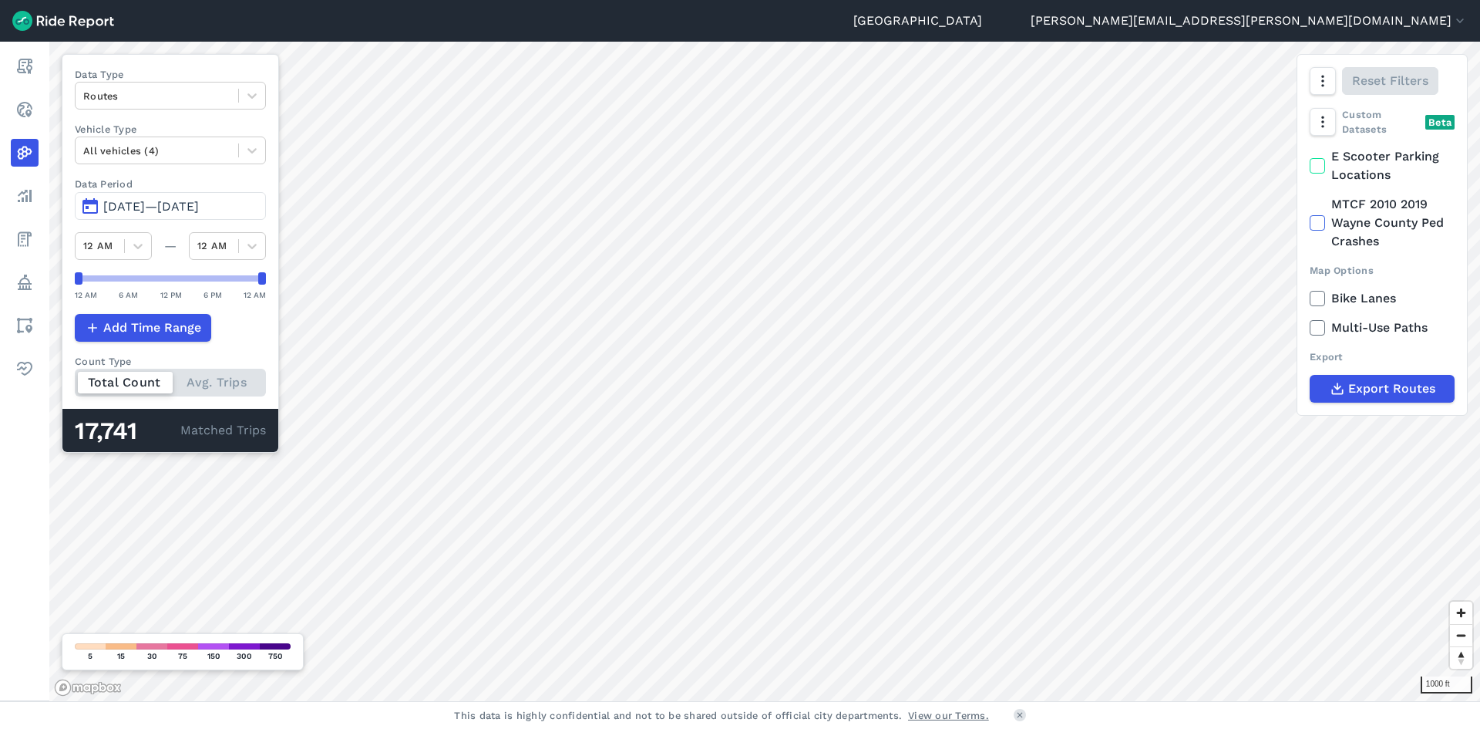
click at [199, 201] on span "[DATE]—[DATE]" at bounding box center [151, 206] width 96 height 15
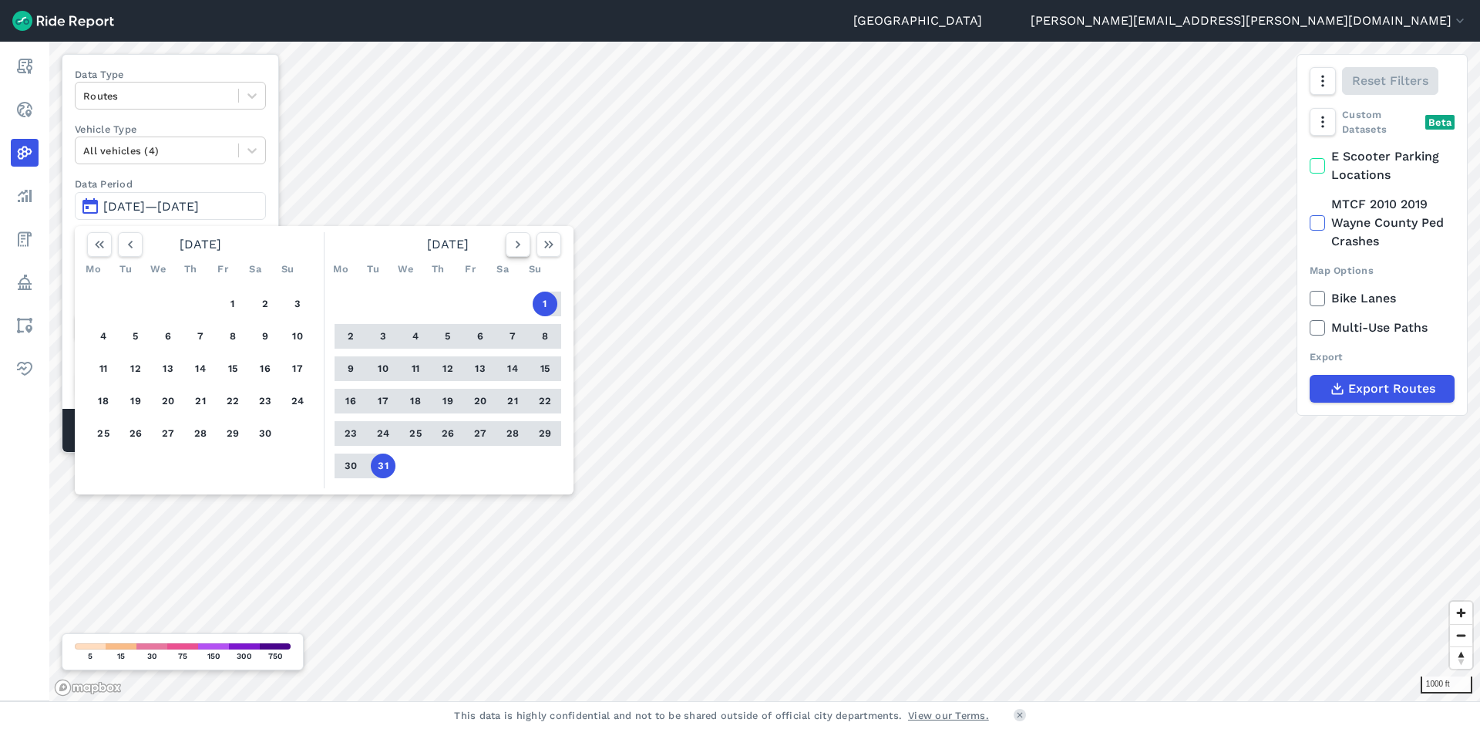
click at [520, 247] on icon "button" at bounding box center [517, 244] width 15 height 15
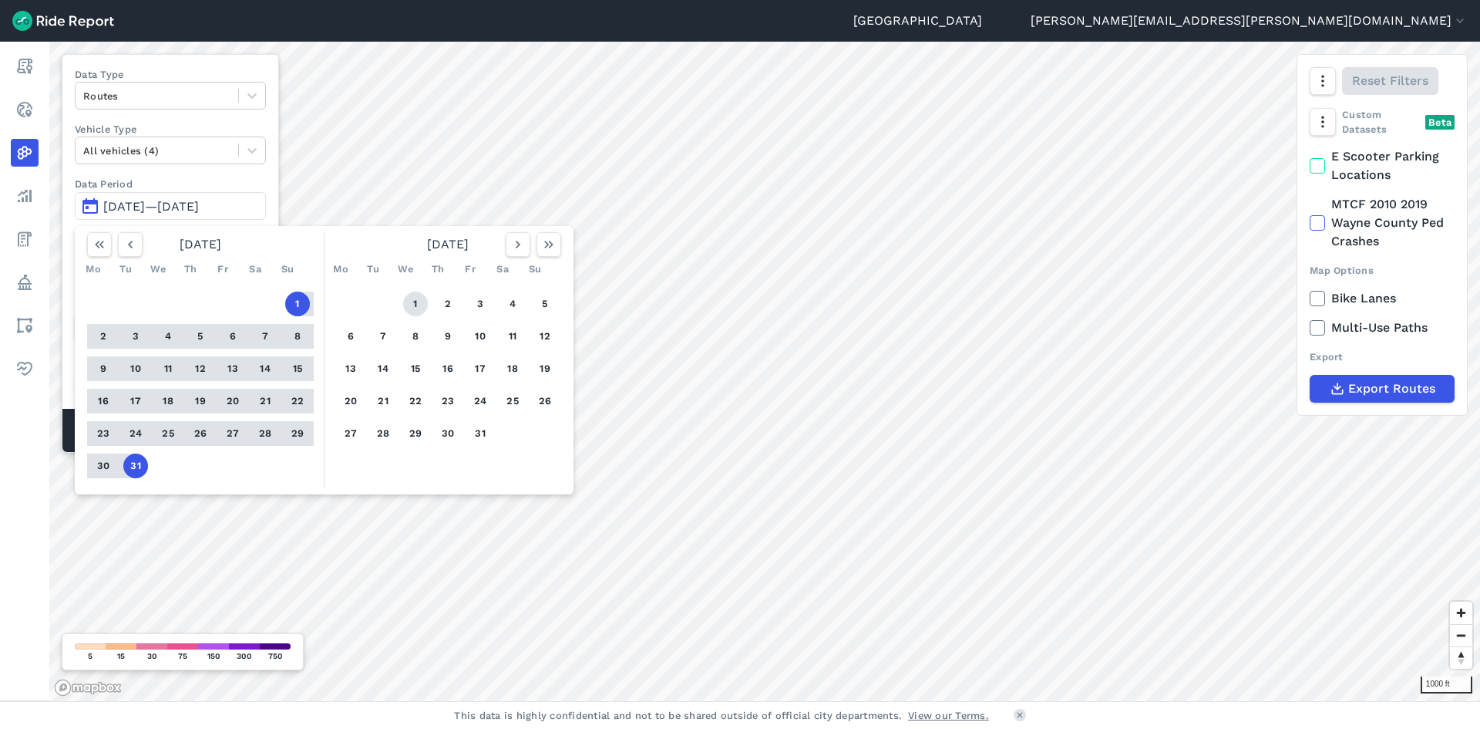
click at [412, 301] on button "1" at bounding box center [415, 303] width 25 height 25
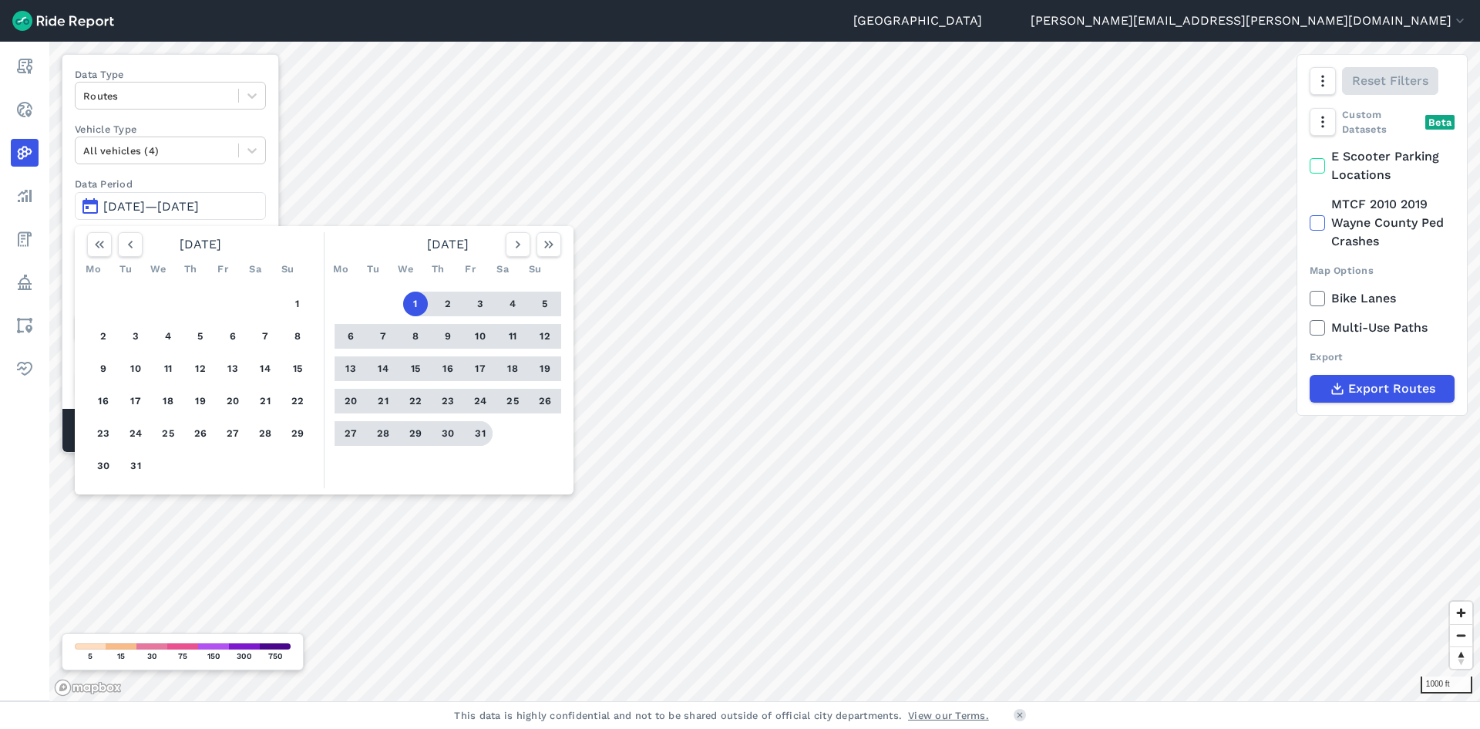
click at [487, 436] on button "31" at bounding box center [480, 433] width 25 height 25
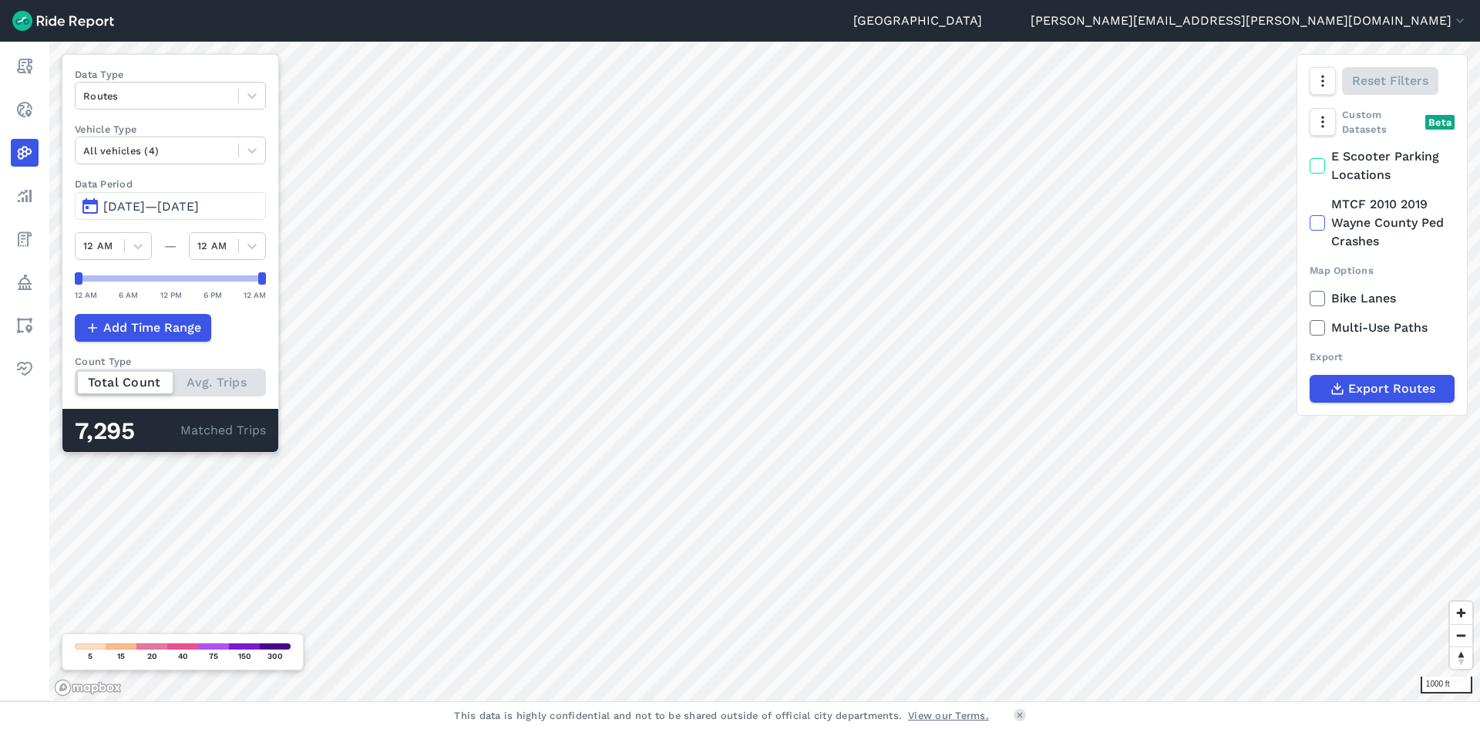
click at [245, 194] on button "[DATE]—[DATE]" at bounding box center [170, 206] width 191 height 28
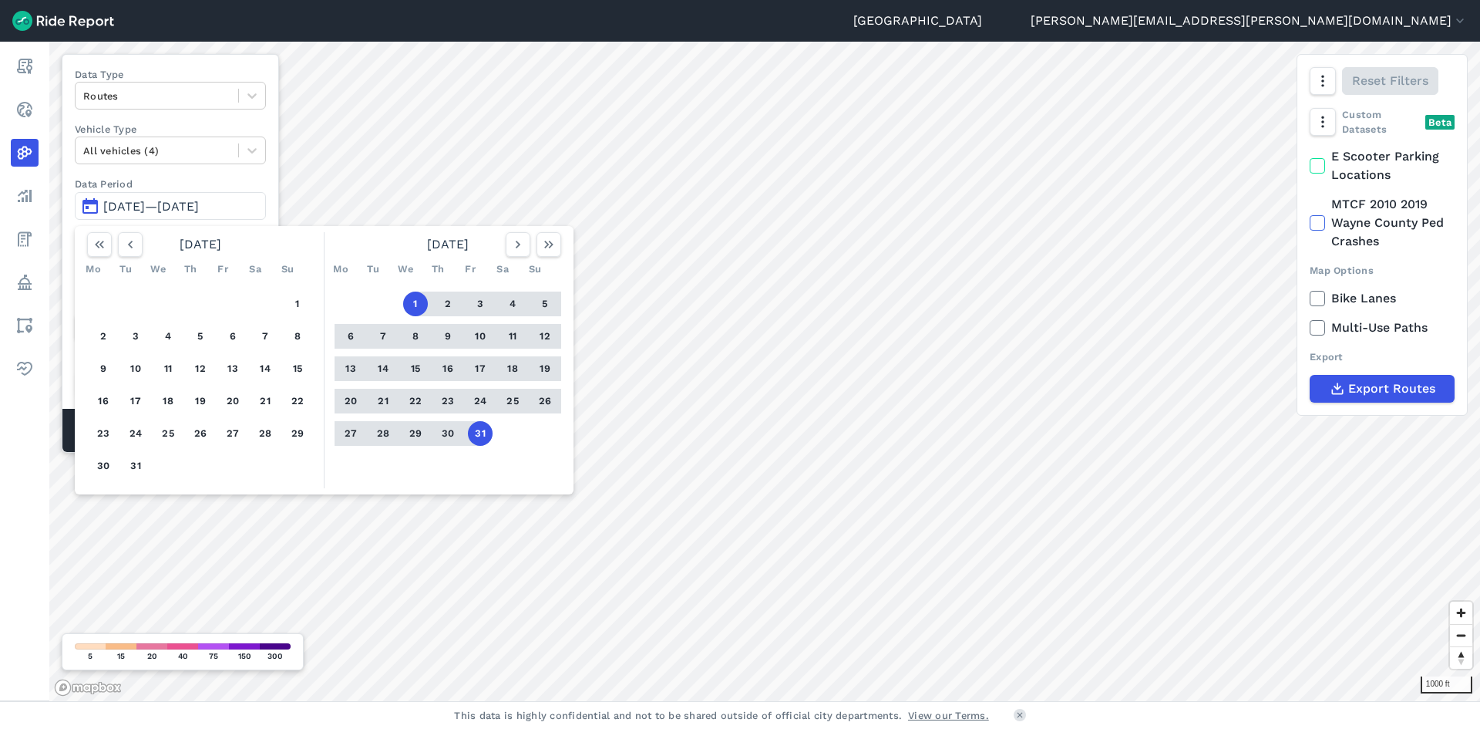
click at [199, 203] on span "[DATE]—[DATE]" at bounding box center [151, 206] width 96 height 15
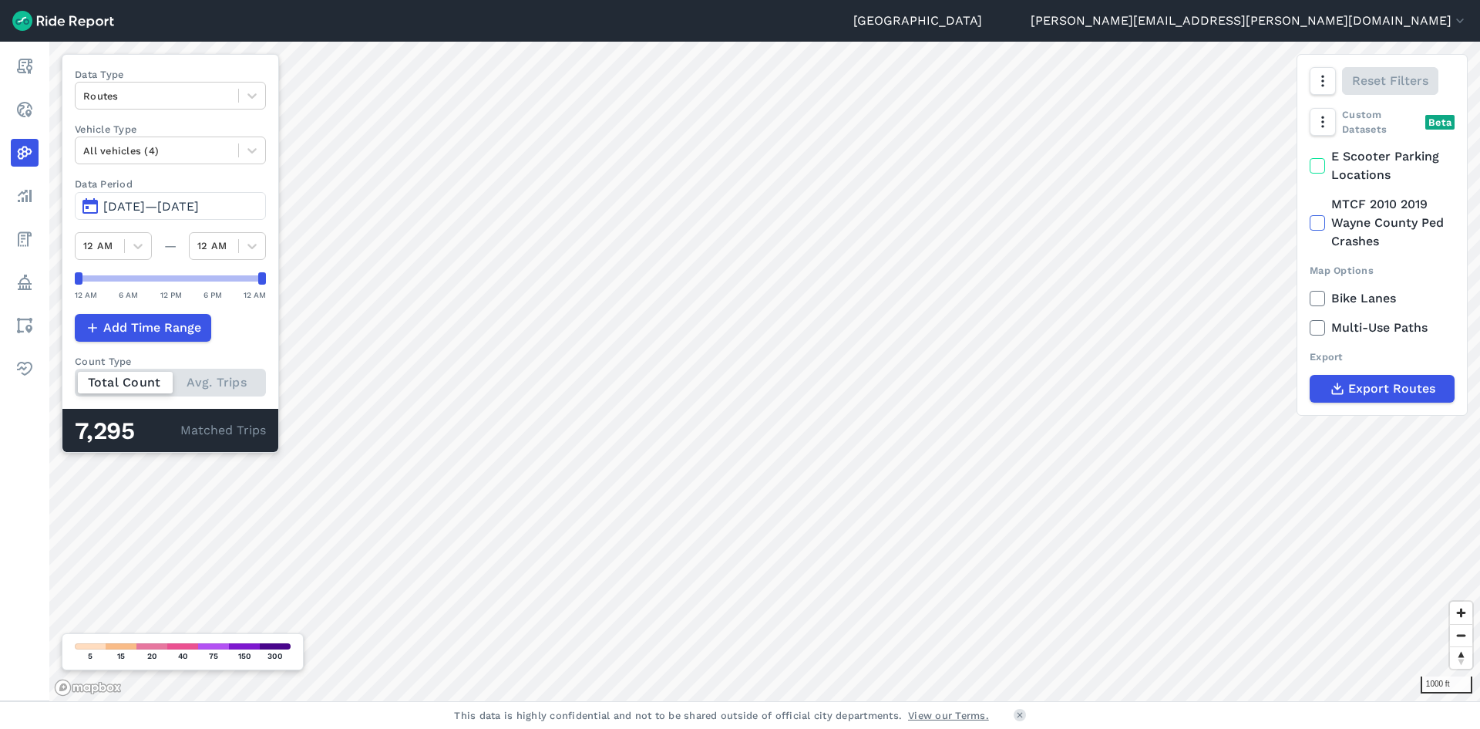
click at [199, 203] on span "[DATE]—[DATE]" at bounding box center [151, 206] width 96 height 15
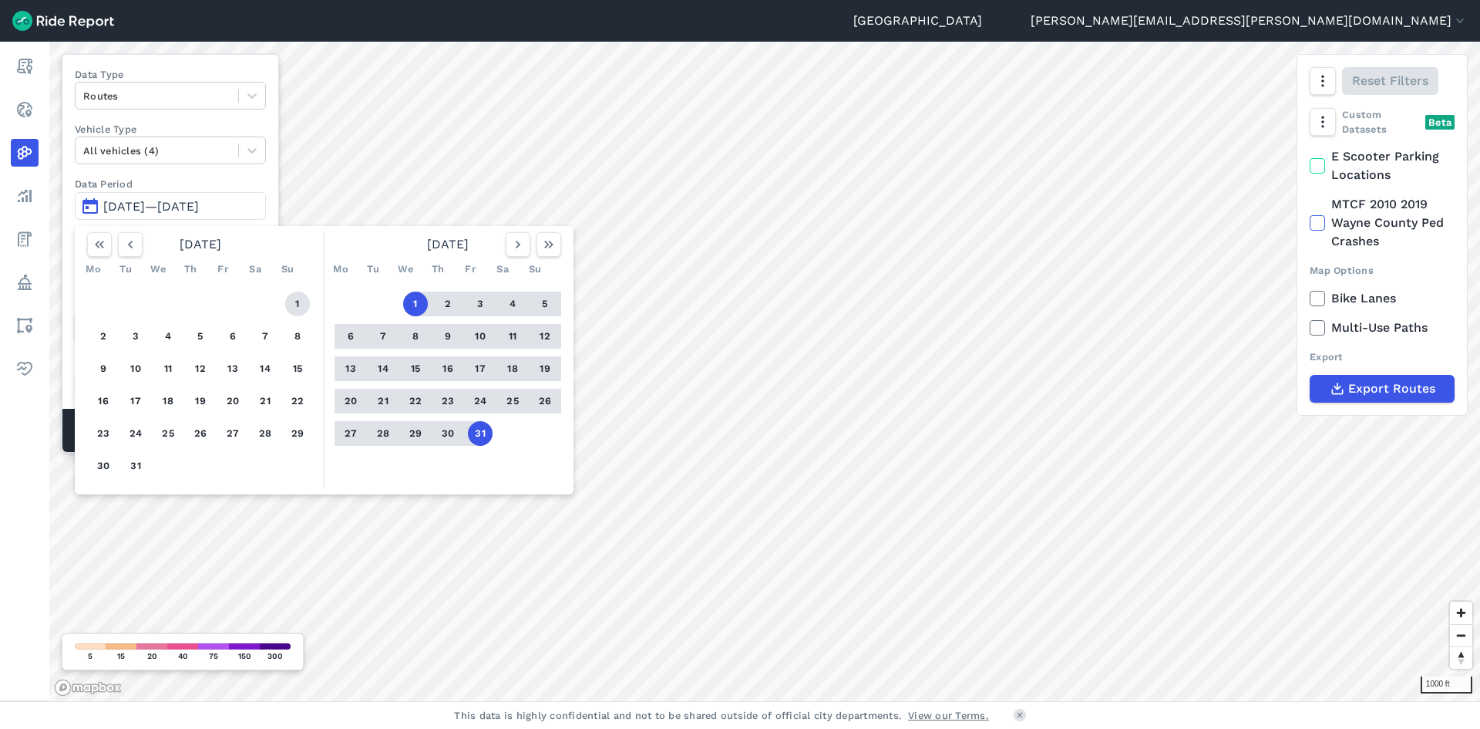
click at [291, 305] on button "1" at bounding box center [297, 303] width 25 height 25
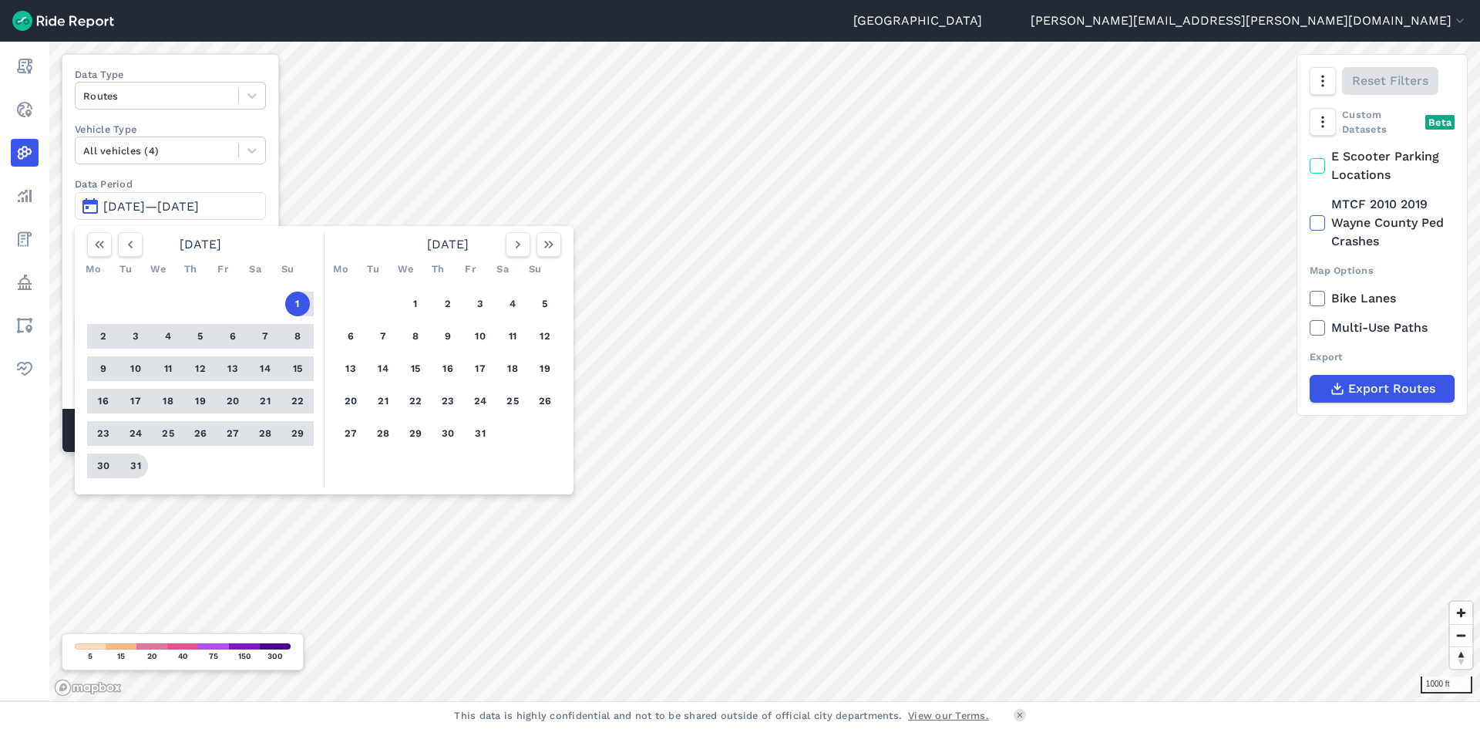
click at [135, 474] on button "31" at bounding box center [135, 465] width 25 height 25
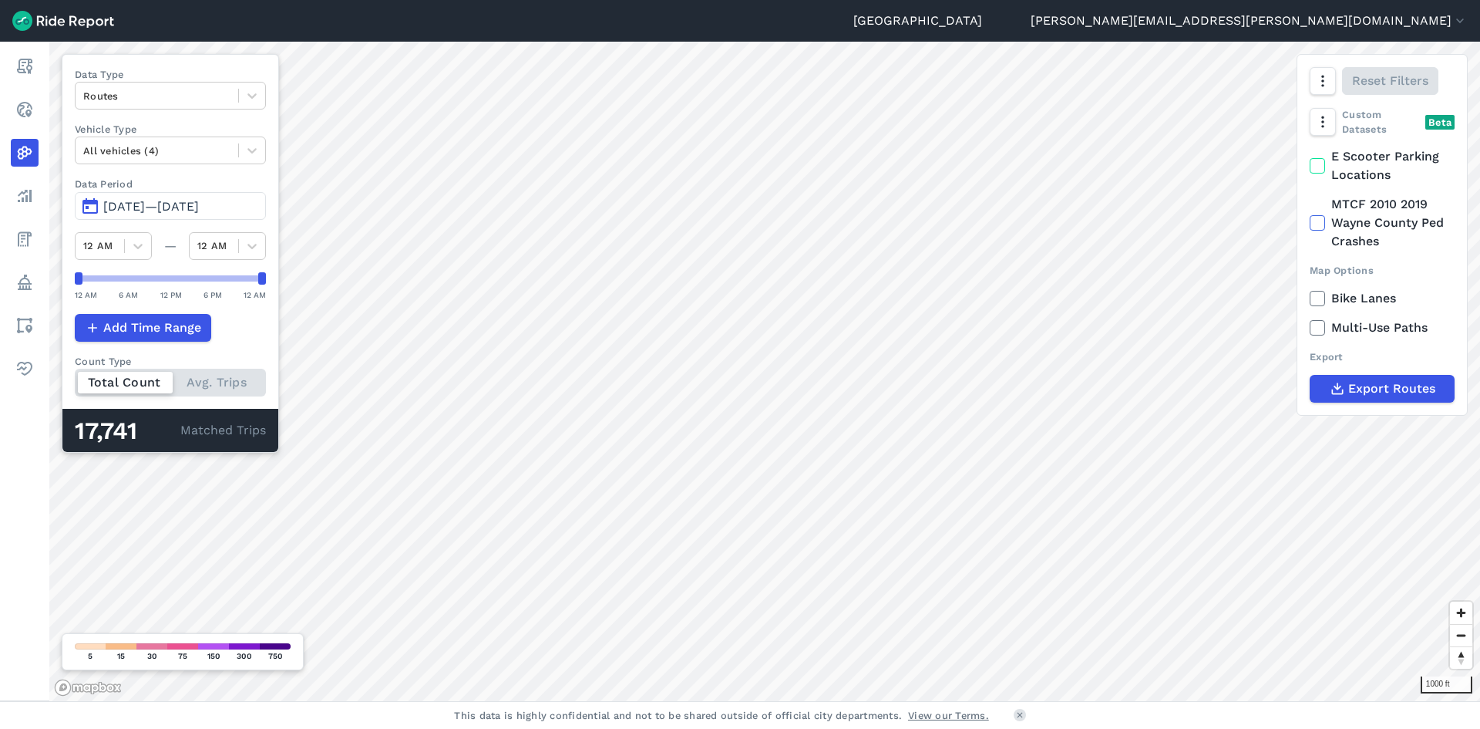
click at [199, 206] on span "[DATE]—[DATE]" at bounding box center [151, 206] width 96 height 15
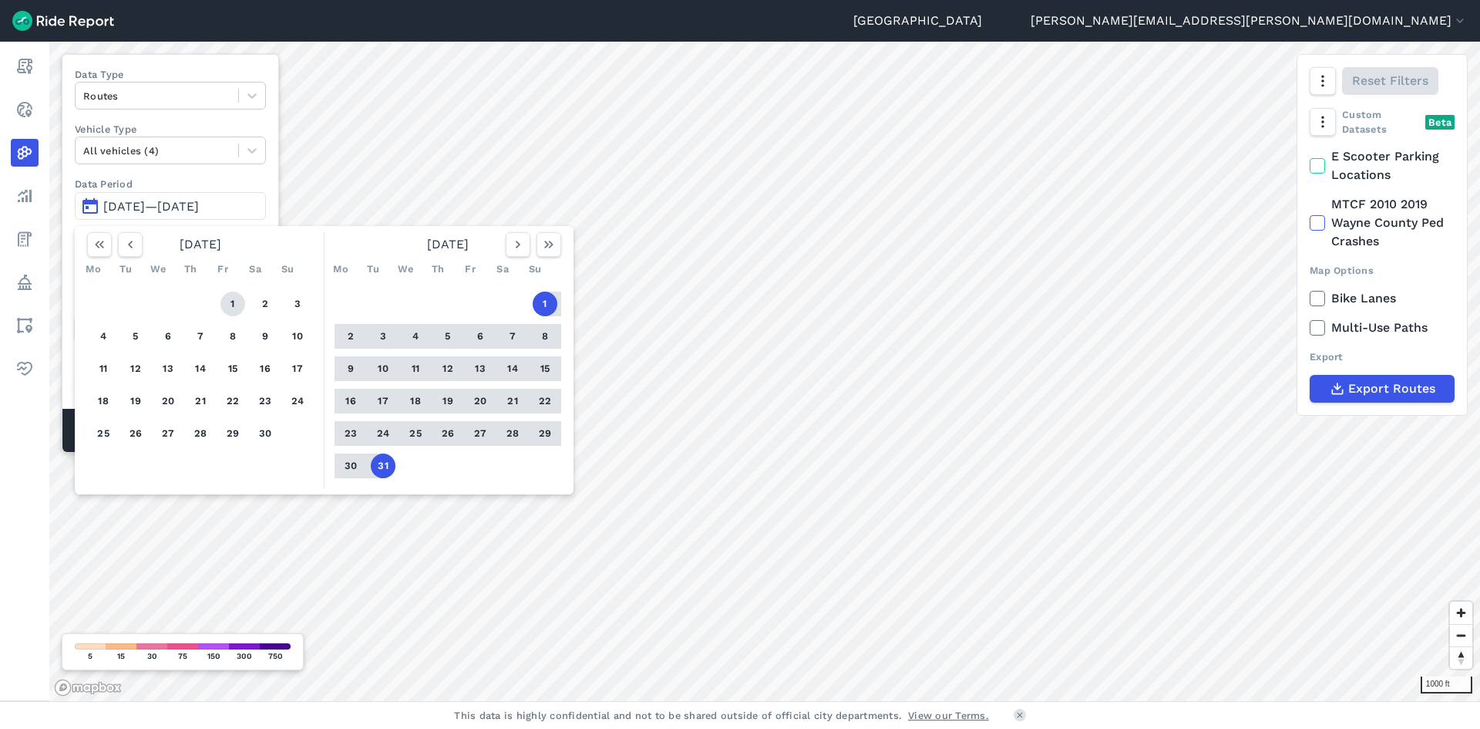
click at [226, 301] on button "1" at bounding box center [232, 303] width 25 height 25
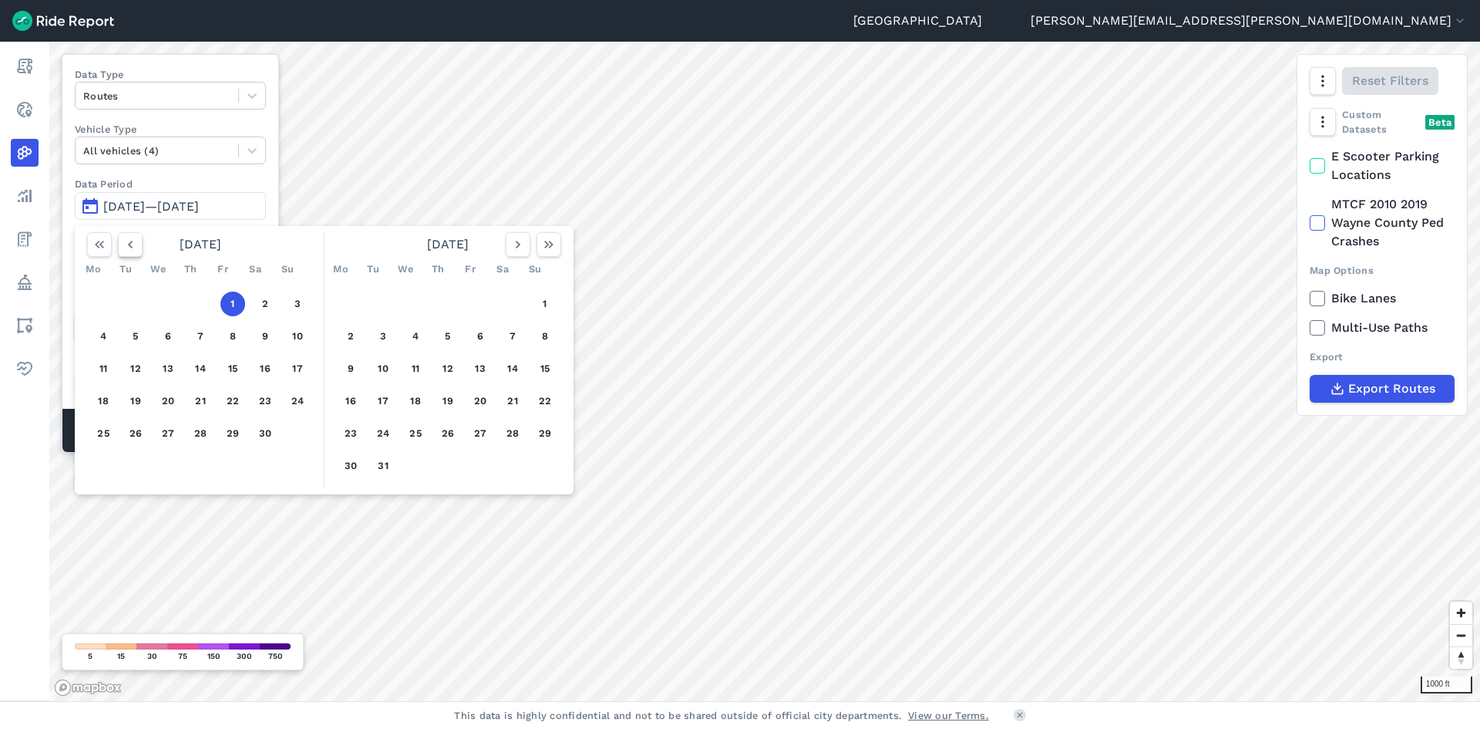
click at [135, 243] on icon "button" at bounding box center [130, 244] width 15 height 15
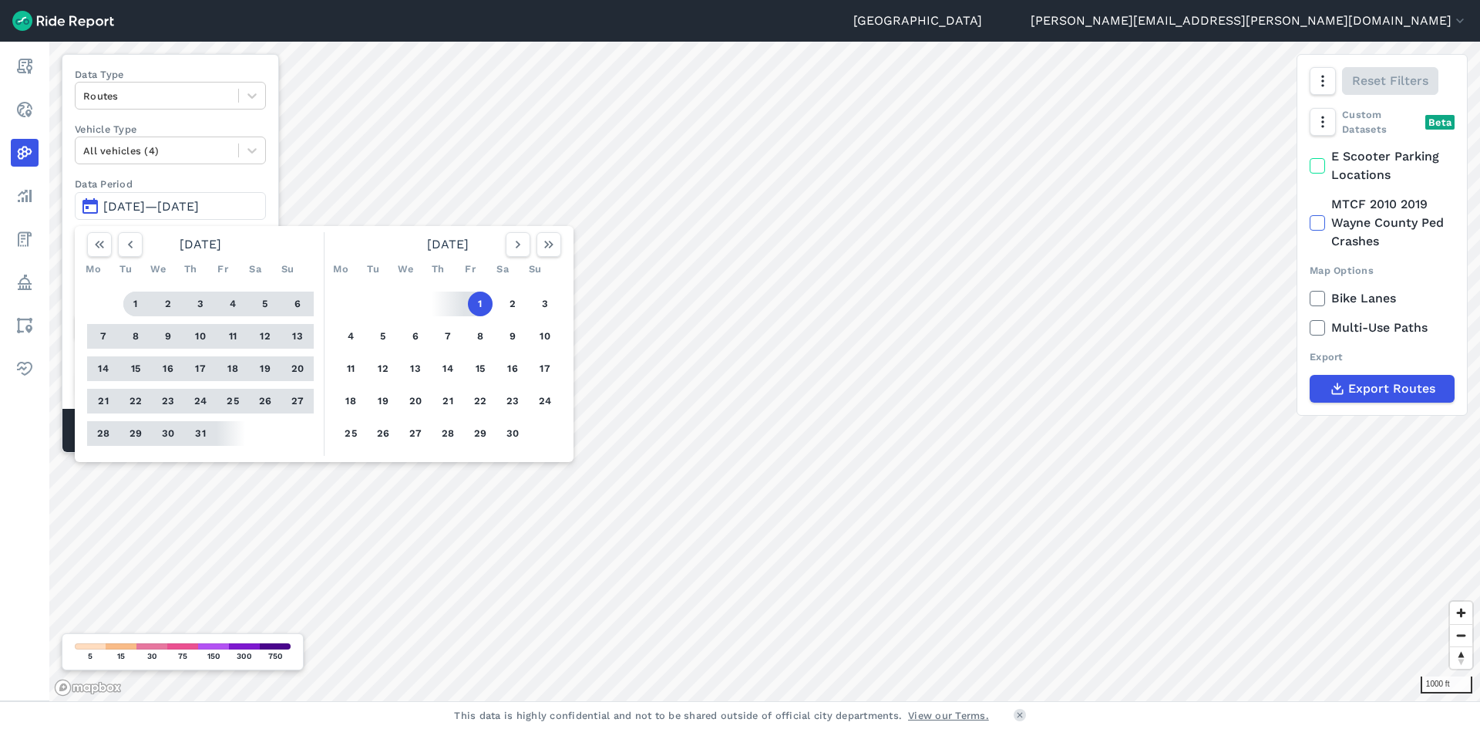
click at [145, 301] on button "1" at bounding box center [135, 303] width 25 height 25
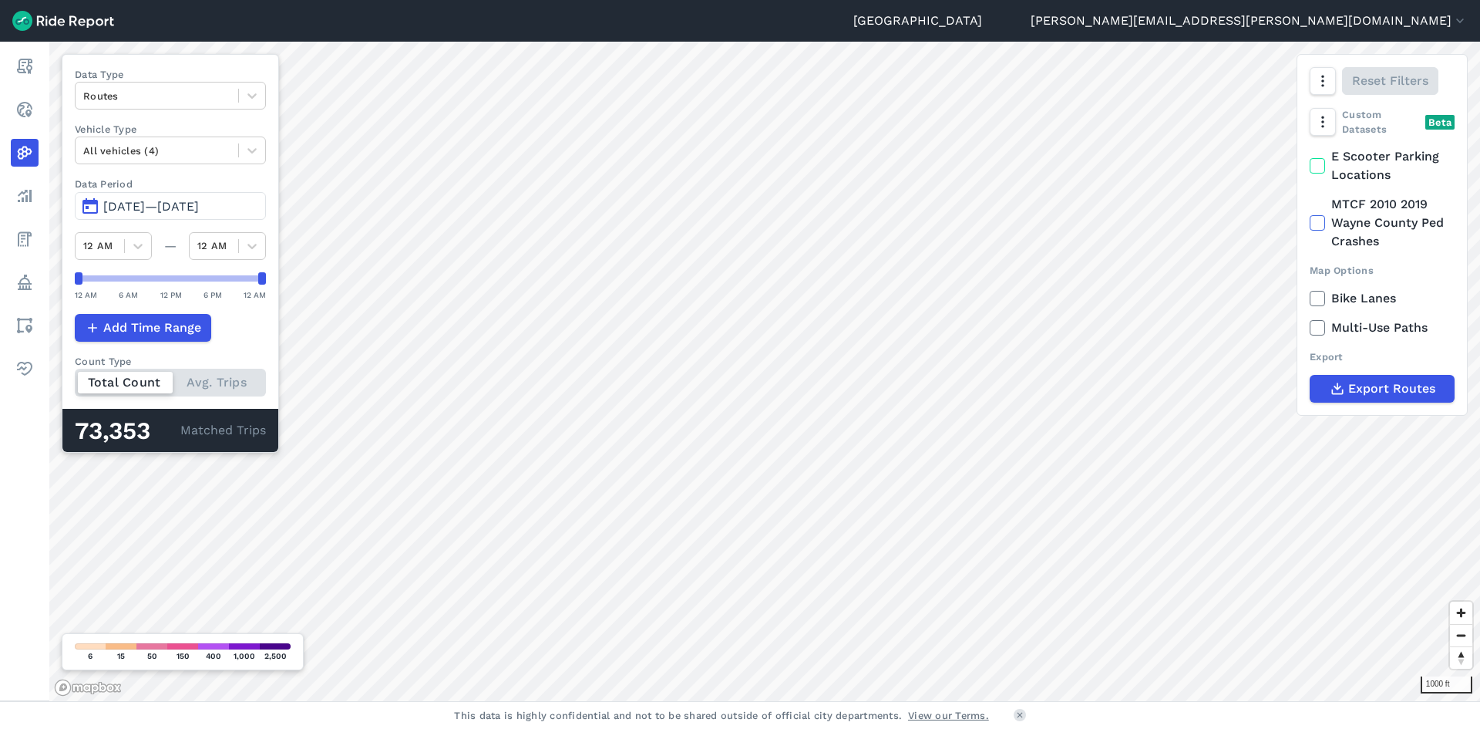
click at [199, 201] on span "[DATE]—[DATE]" at bounding box center [151, 206] width 96 height 15
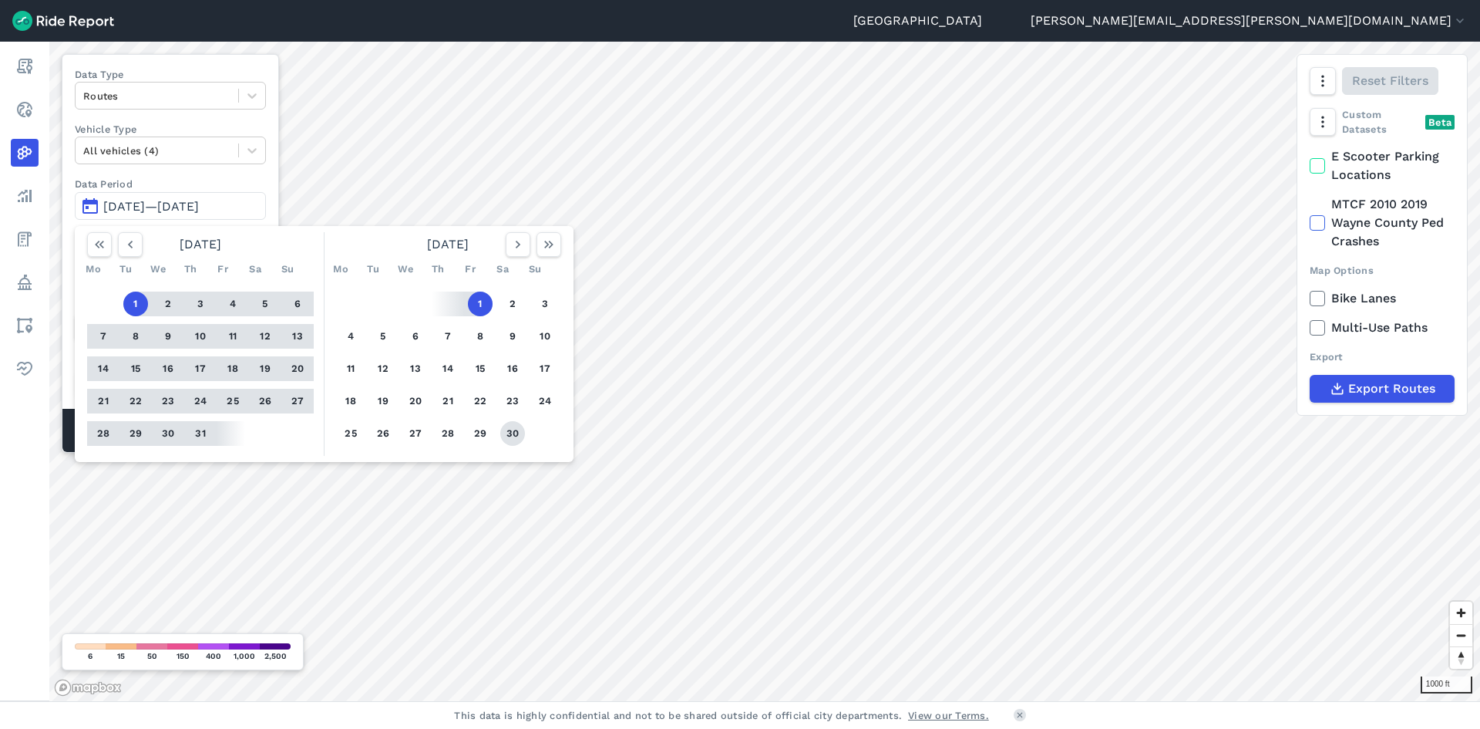
click at [519, 436] on button "30" at bounding box center [512, 433] width 25 height 25
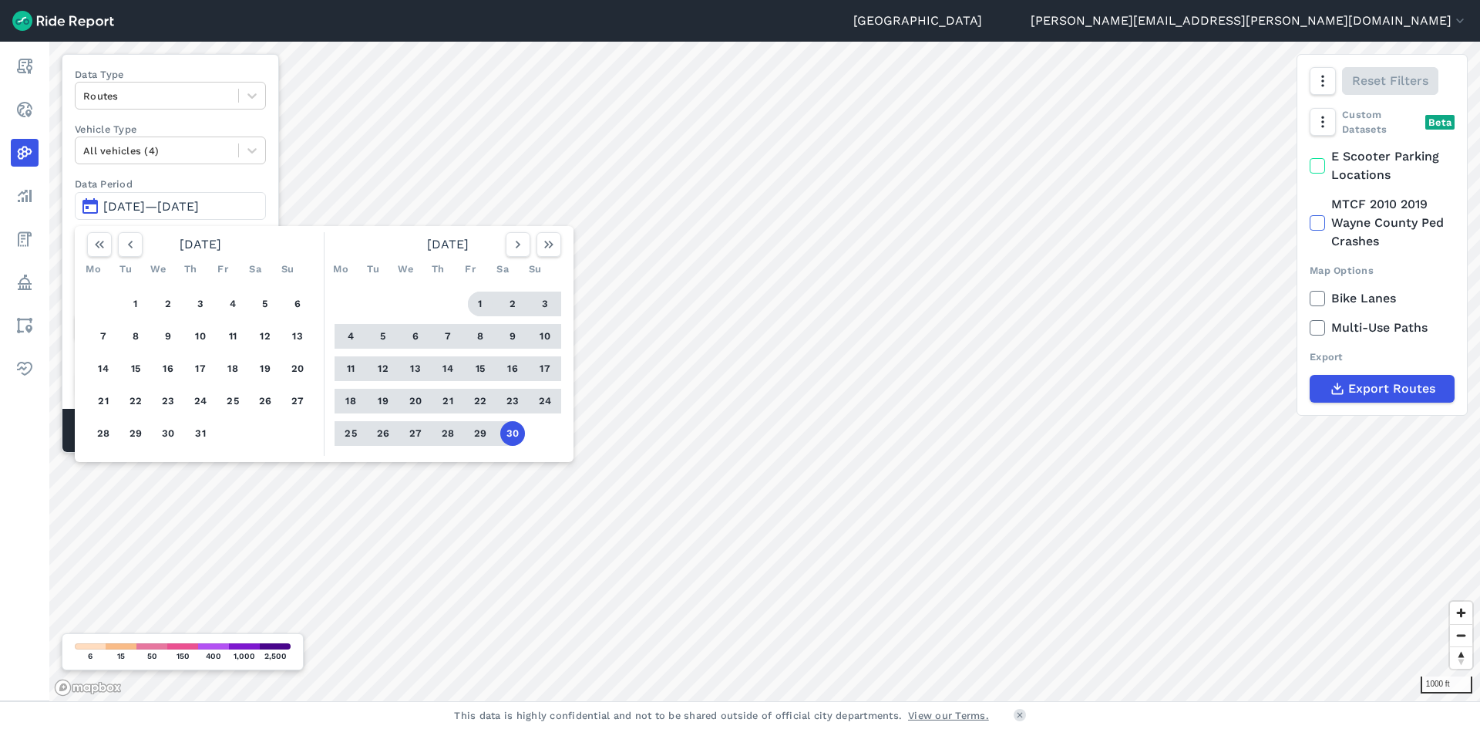
click at [476, 300] on button "1" at bounding box center [480, 303] width 25 height 25
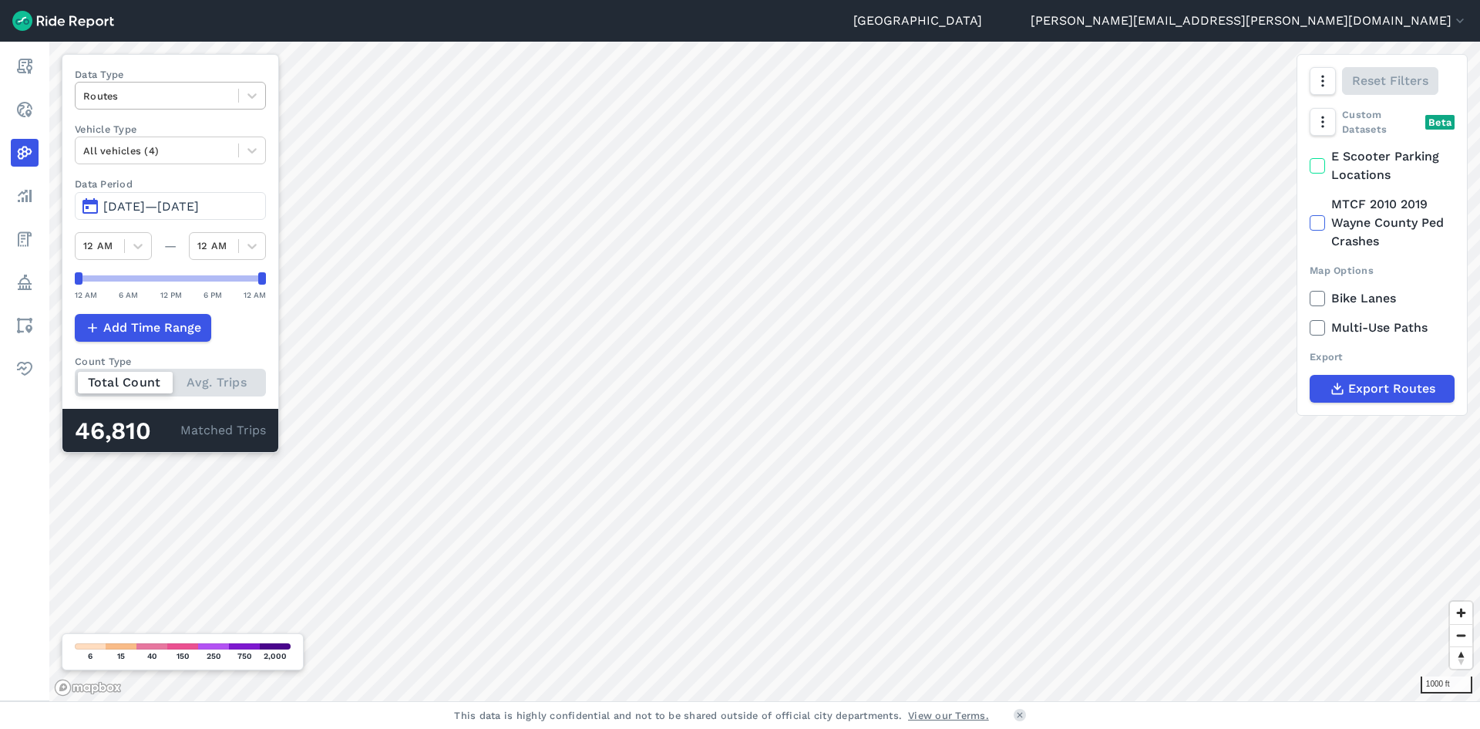
click at [219, 103] on div at bounding box center [156, 96] width 147 height 18
click at [186, 168] on div "Trip Ends" at bounding box center [170, 159] width 191 height 27
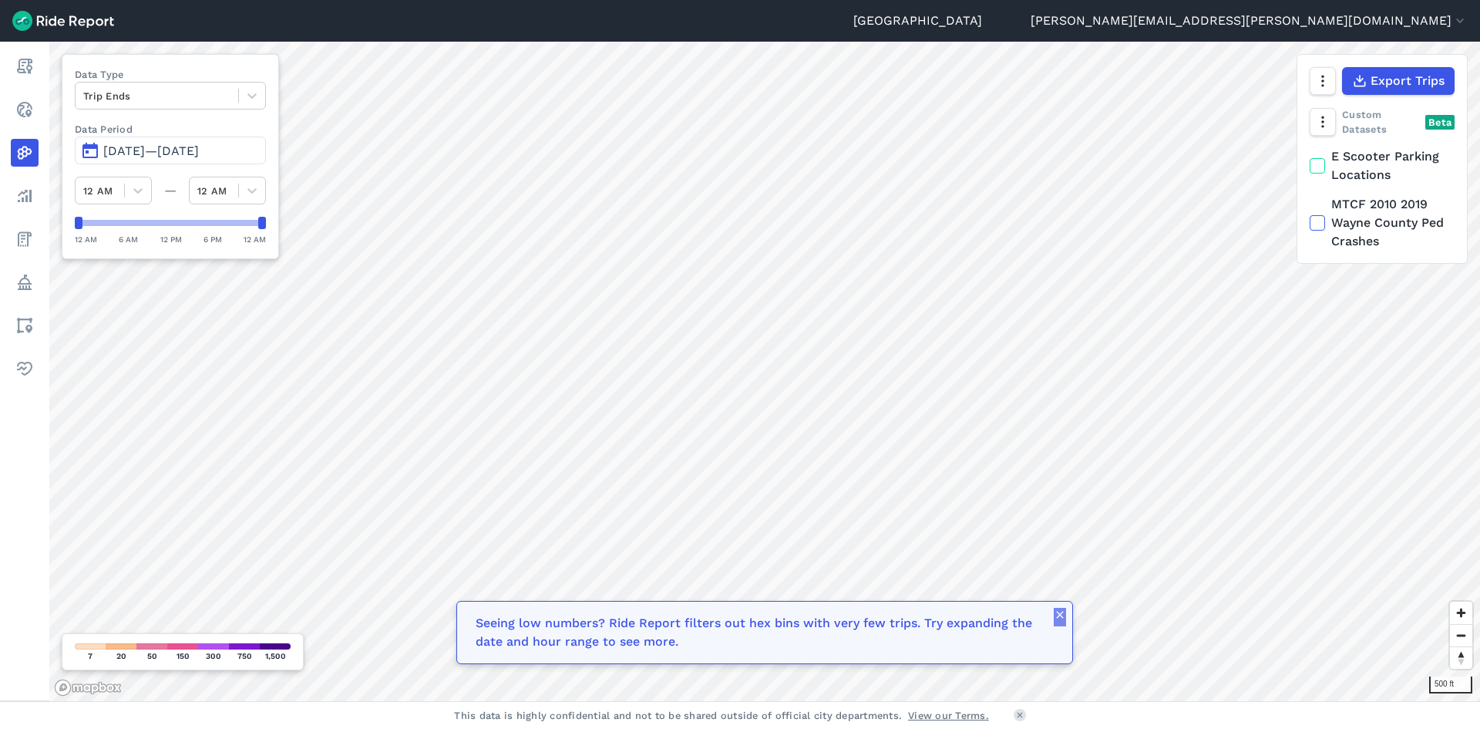
click at [1055, 622] on button "button" at bounding box center [1060, 616] width 12 height 19
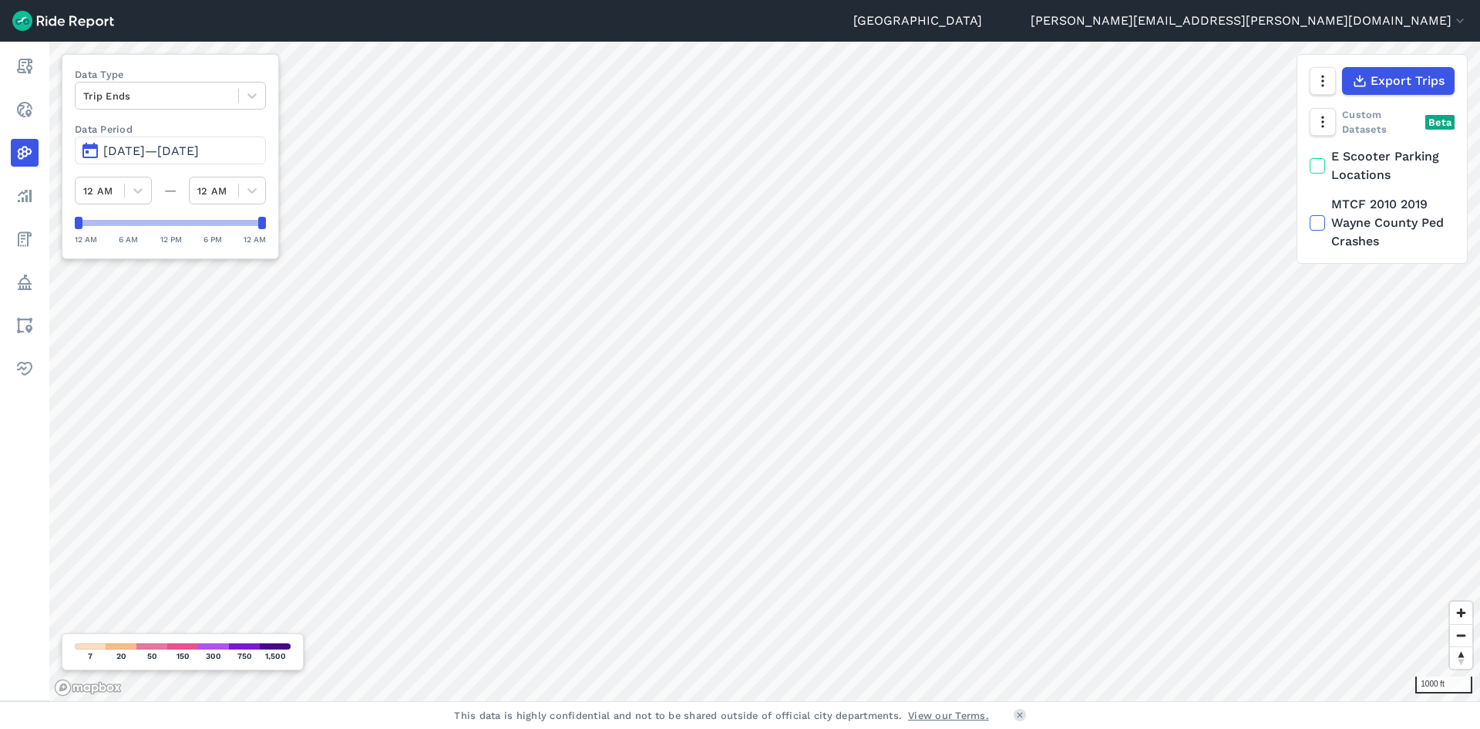
click at [175, 157] on span "[DATE]—[DATE]" at bounding box center [151, 150] width 96 height 15
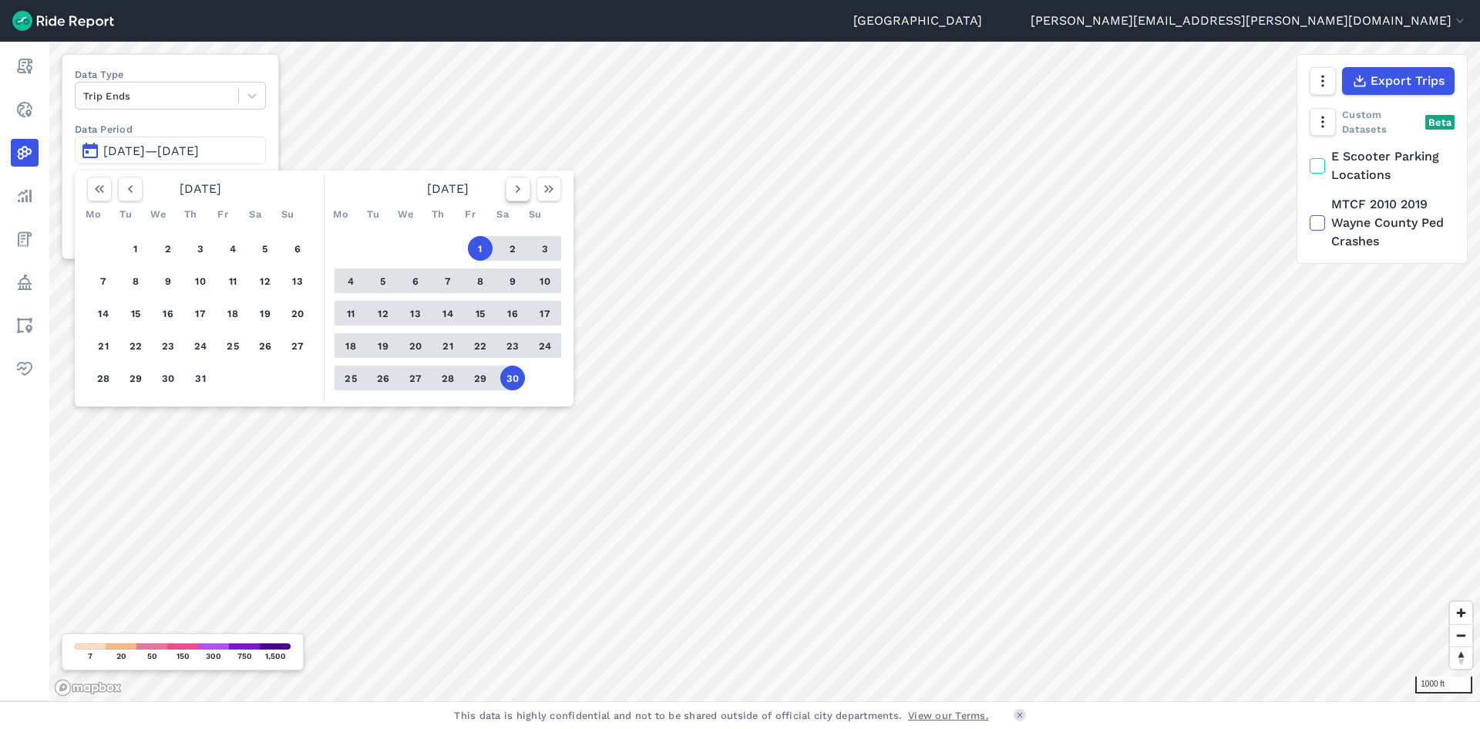
click at [516, 194] on icon "button" at bounding box center [517, 188] width 15 height 15
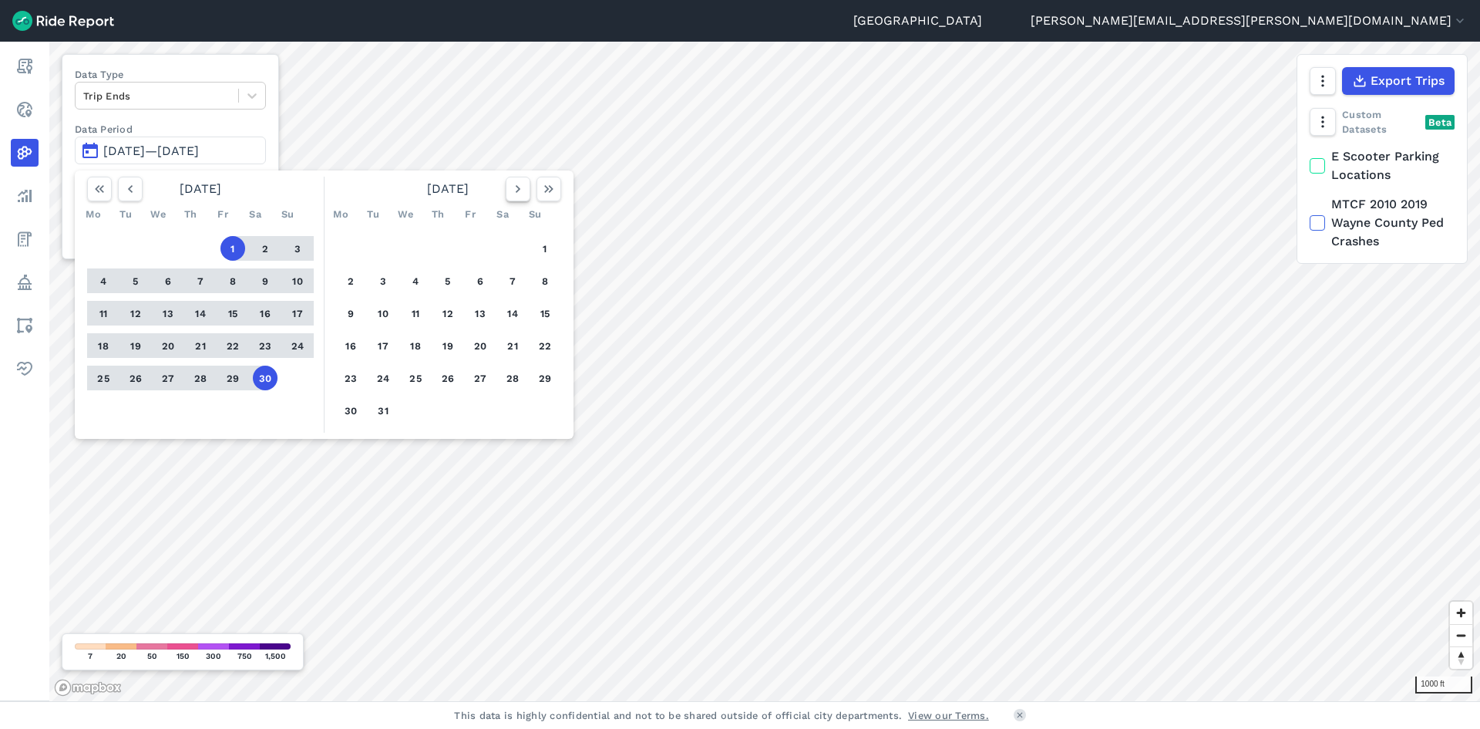
click at [516, 194] on icon "button" at bounding box center [517, 188] width 15 height 15
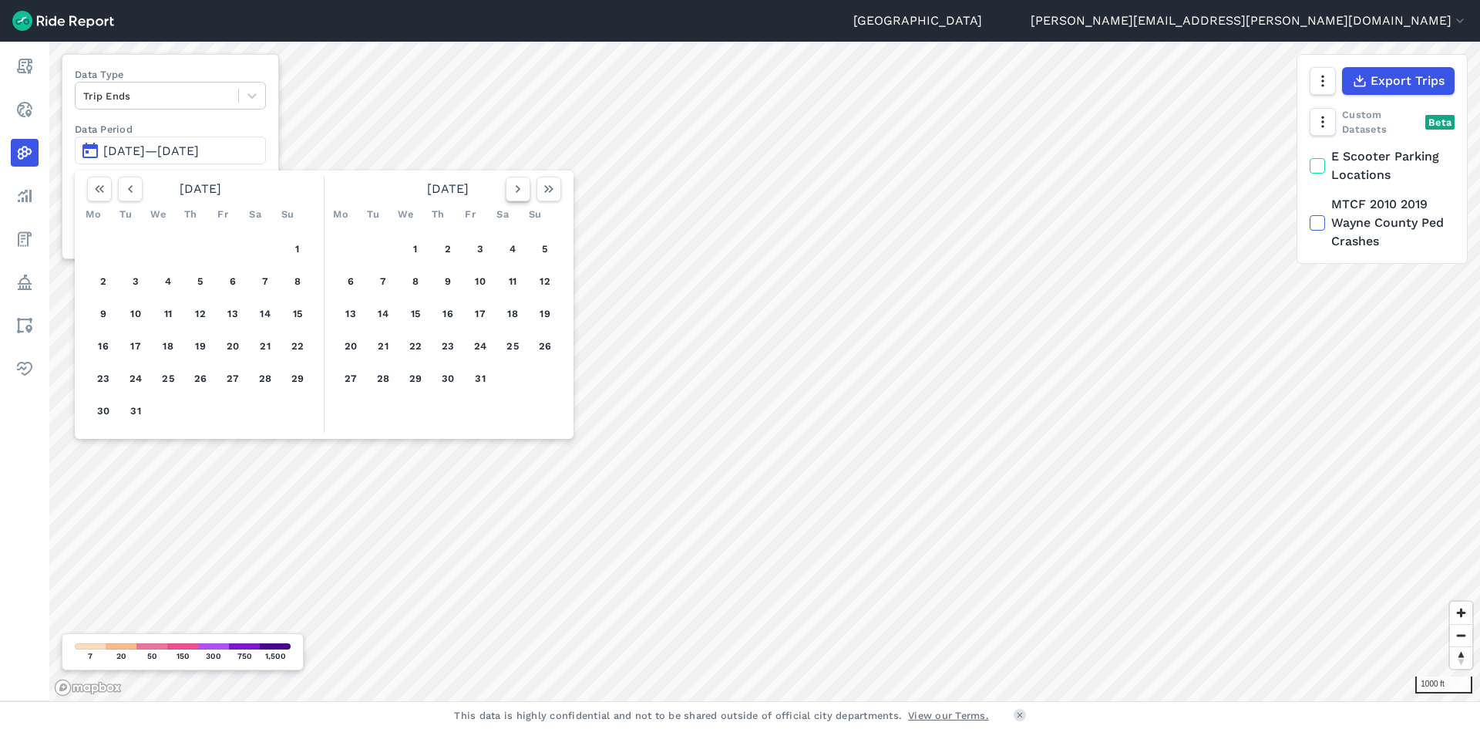
click at [516, 194] on icon "button" at bounding box center [517, 188] width 15 height 15
click at [171, 253] on button "1" at bounding box center [168, 248] width 25 height 25
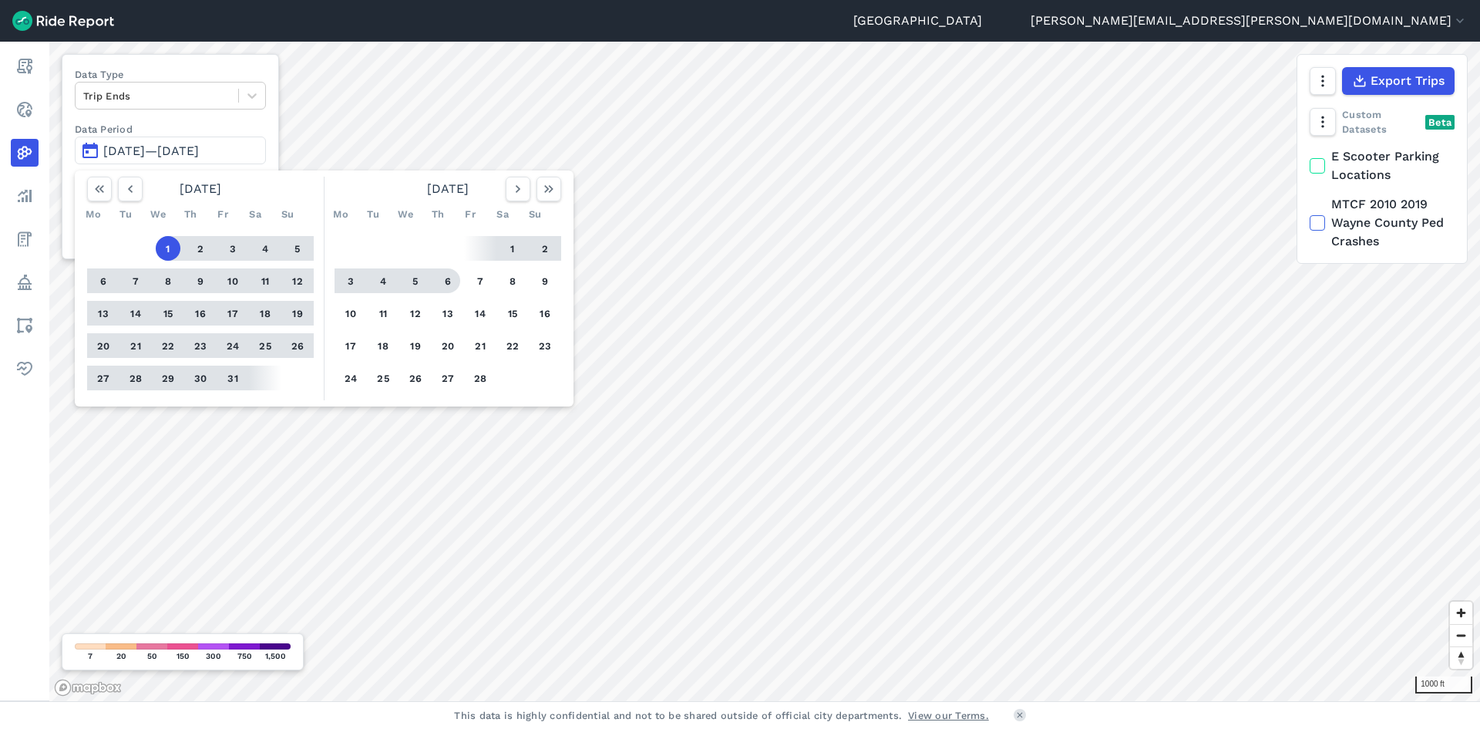
click at [502, 197] on div "[DATE]" at bounding box center [447, 189] width 239 height 25
click at [515, 195] on icon "button" at bounding box center [517, 188] width 15 height 15
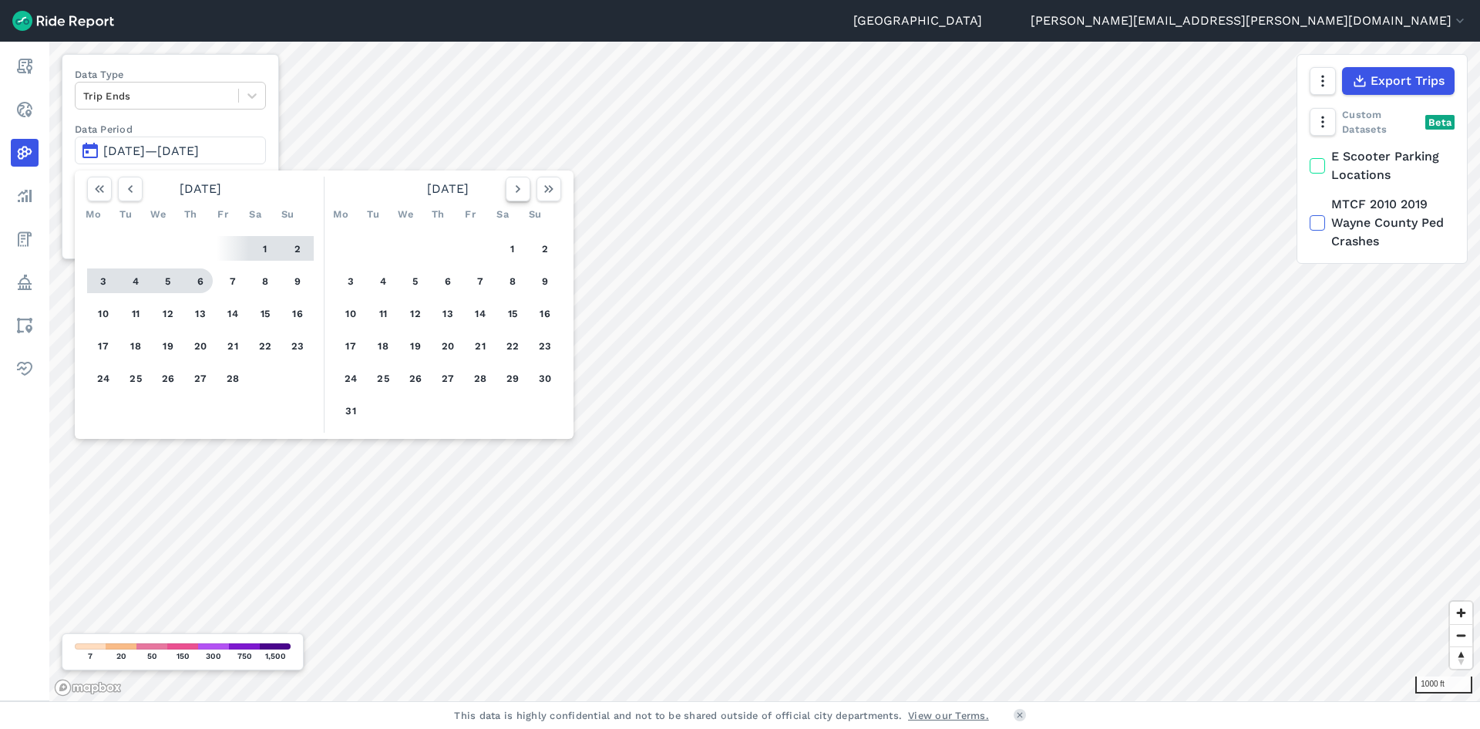
click at [515, 195] on icon "button" at bounding box center [517, 188] width 15 height 15
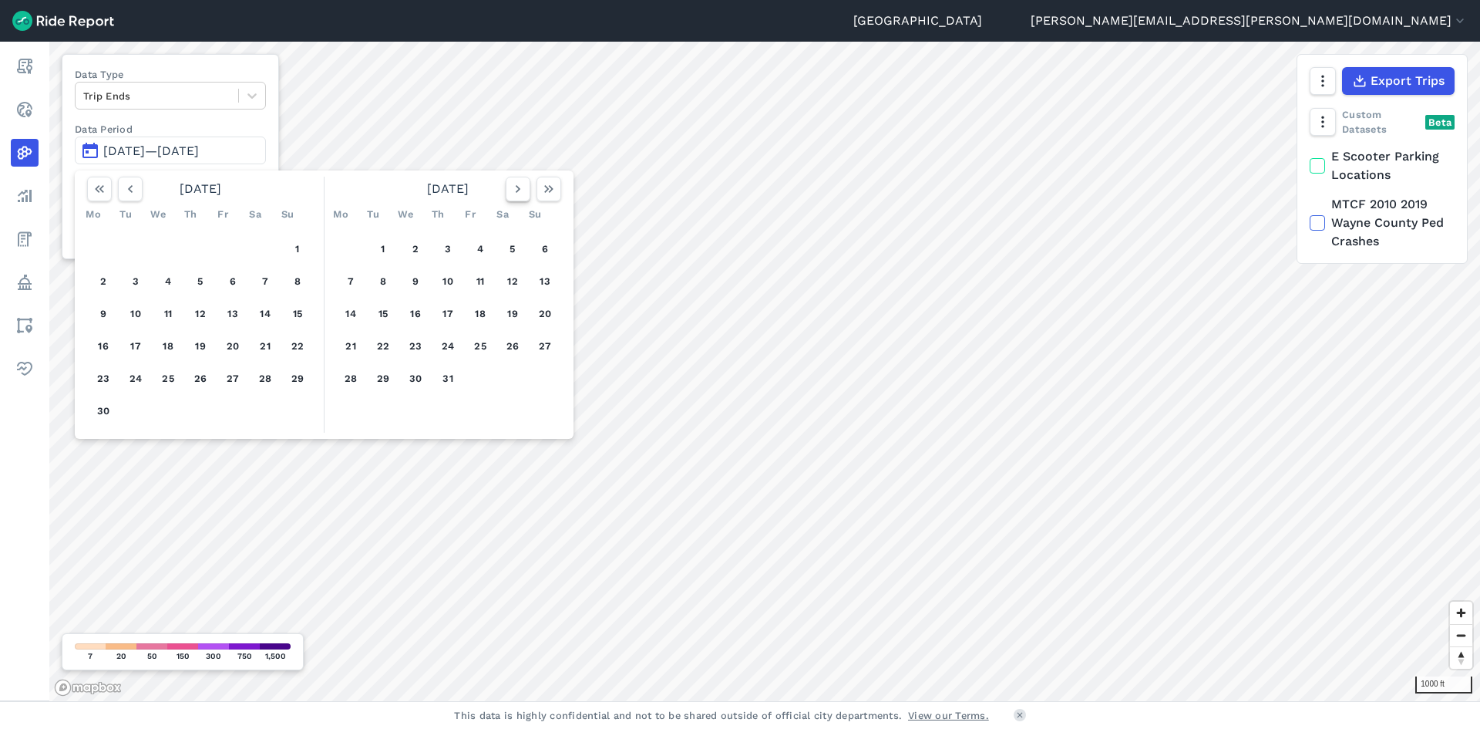
click at [515, 195] on icon "button" at bounding box center [517, 188] width 15 height 15
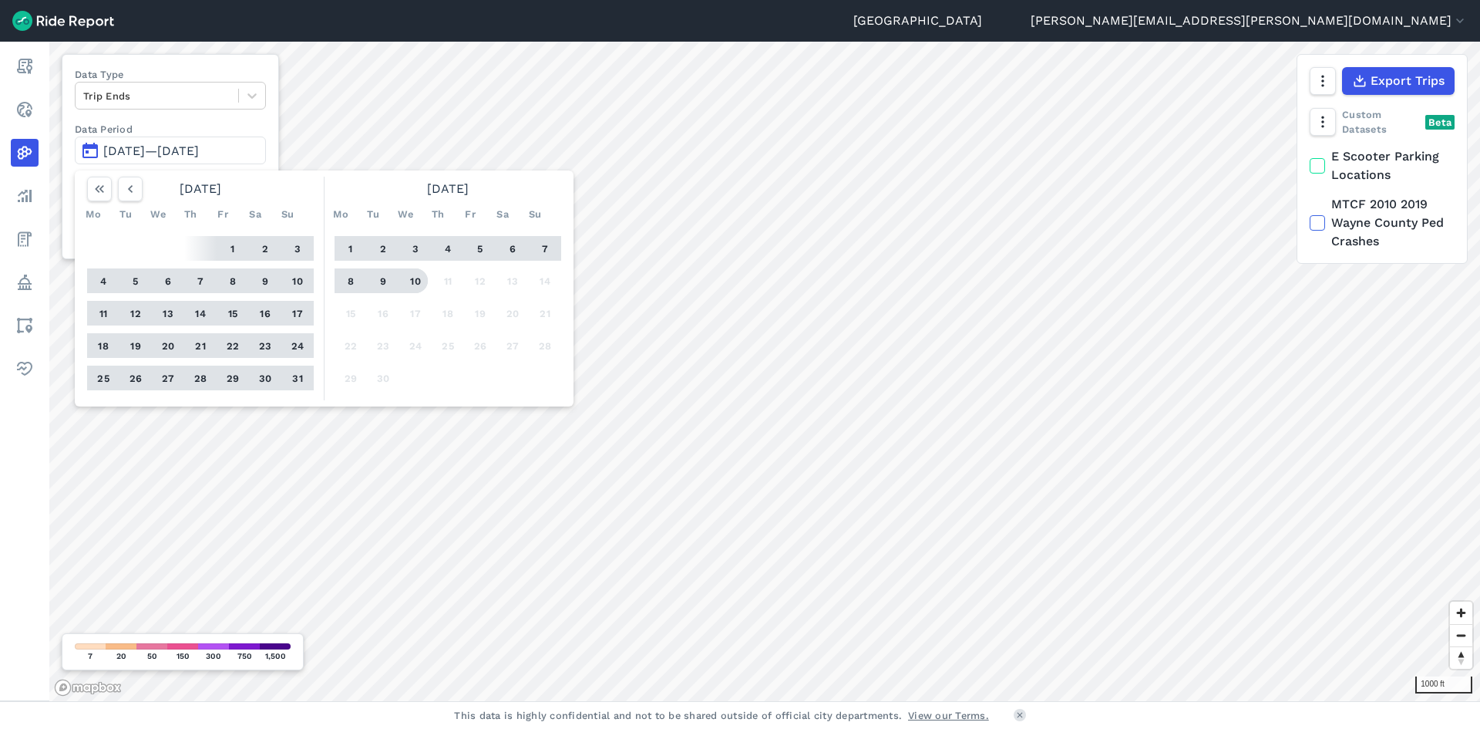
click at [419, 277] on button "10" at bounding box center [415, 280] width 25 height 25
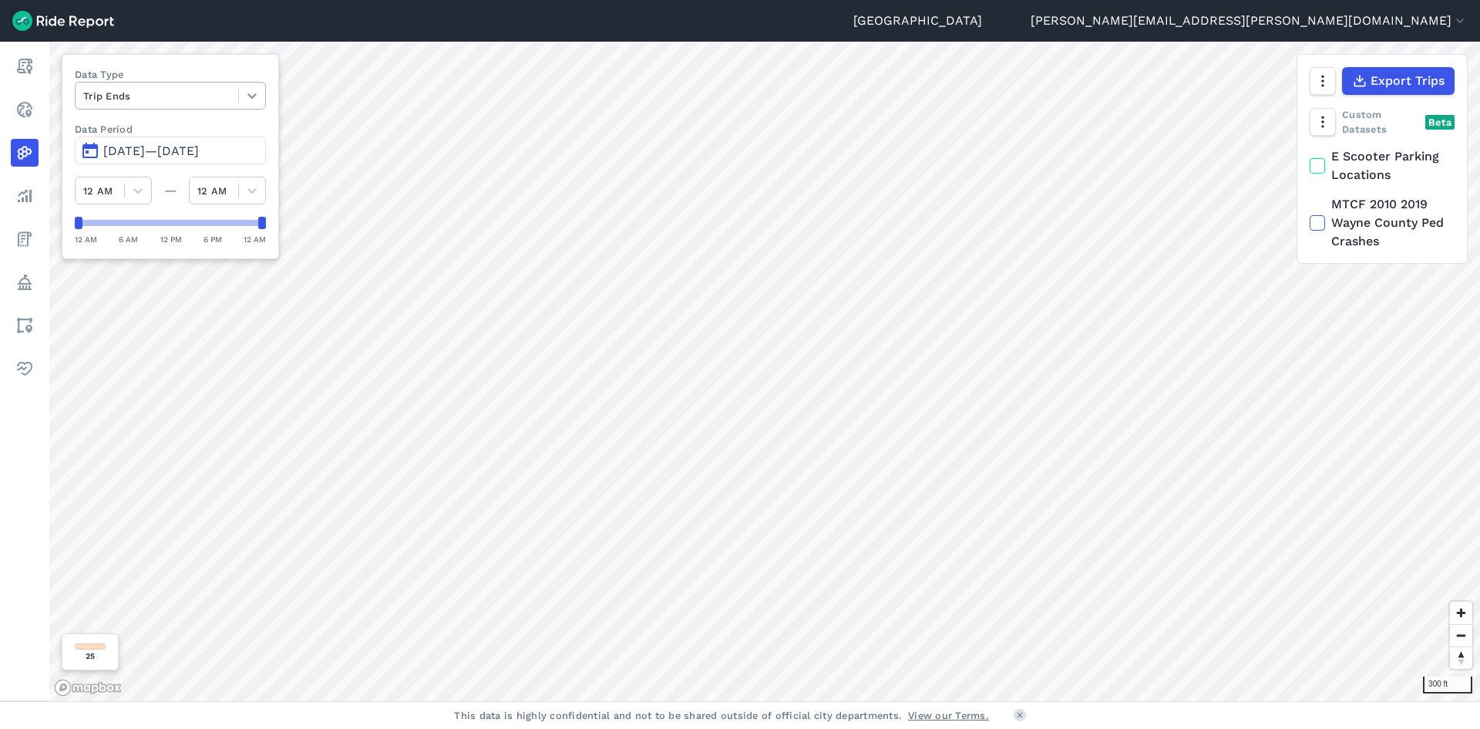
click at [254, 94] on icon at bounding box center [251, 95] width 15 height 15
click at [232, 183] on div "Curb Events" at bounding box center [170, 186] width 191 height 27
